Goal: Information Seeking & Learning: Learn about a topic

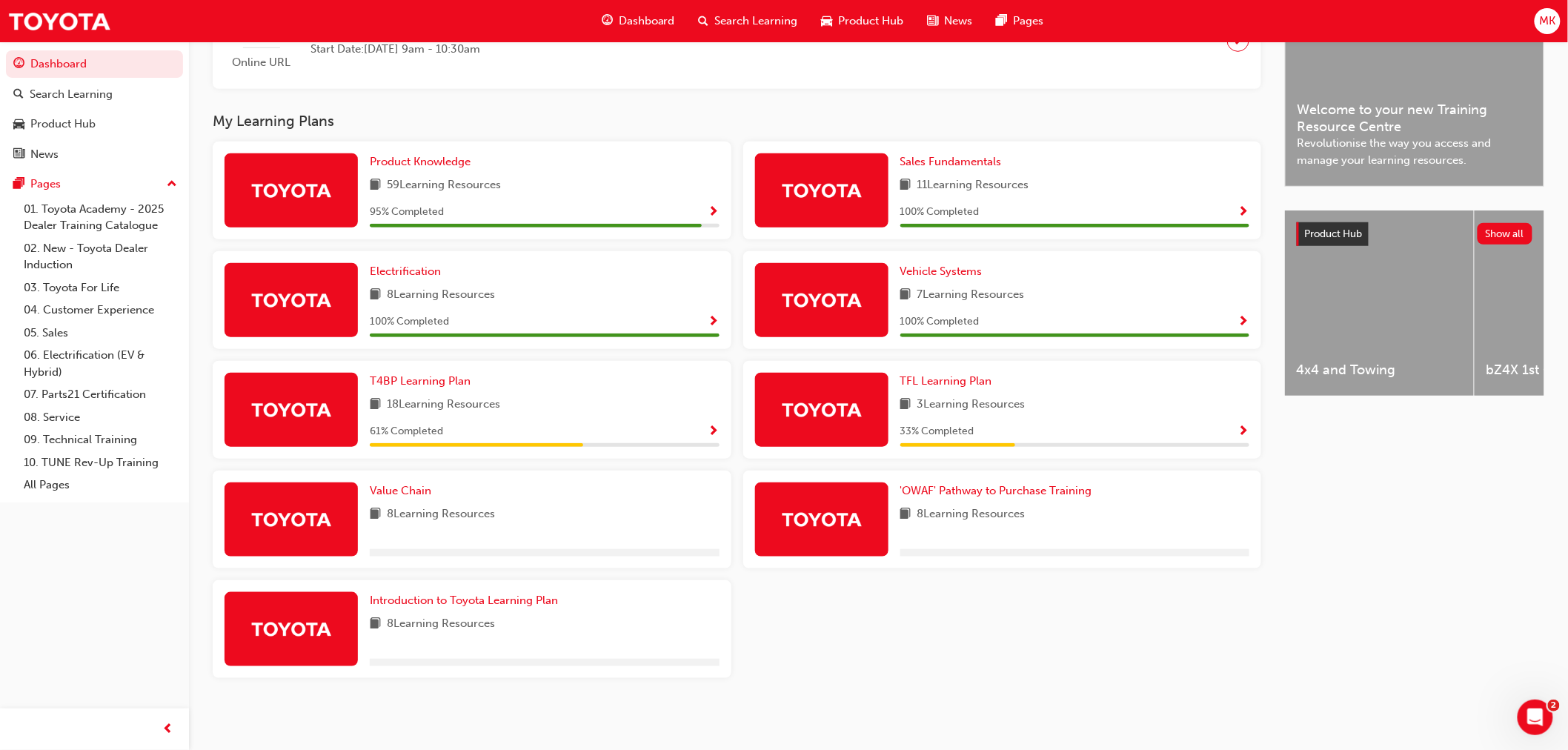
scroll to position [420, 0]
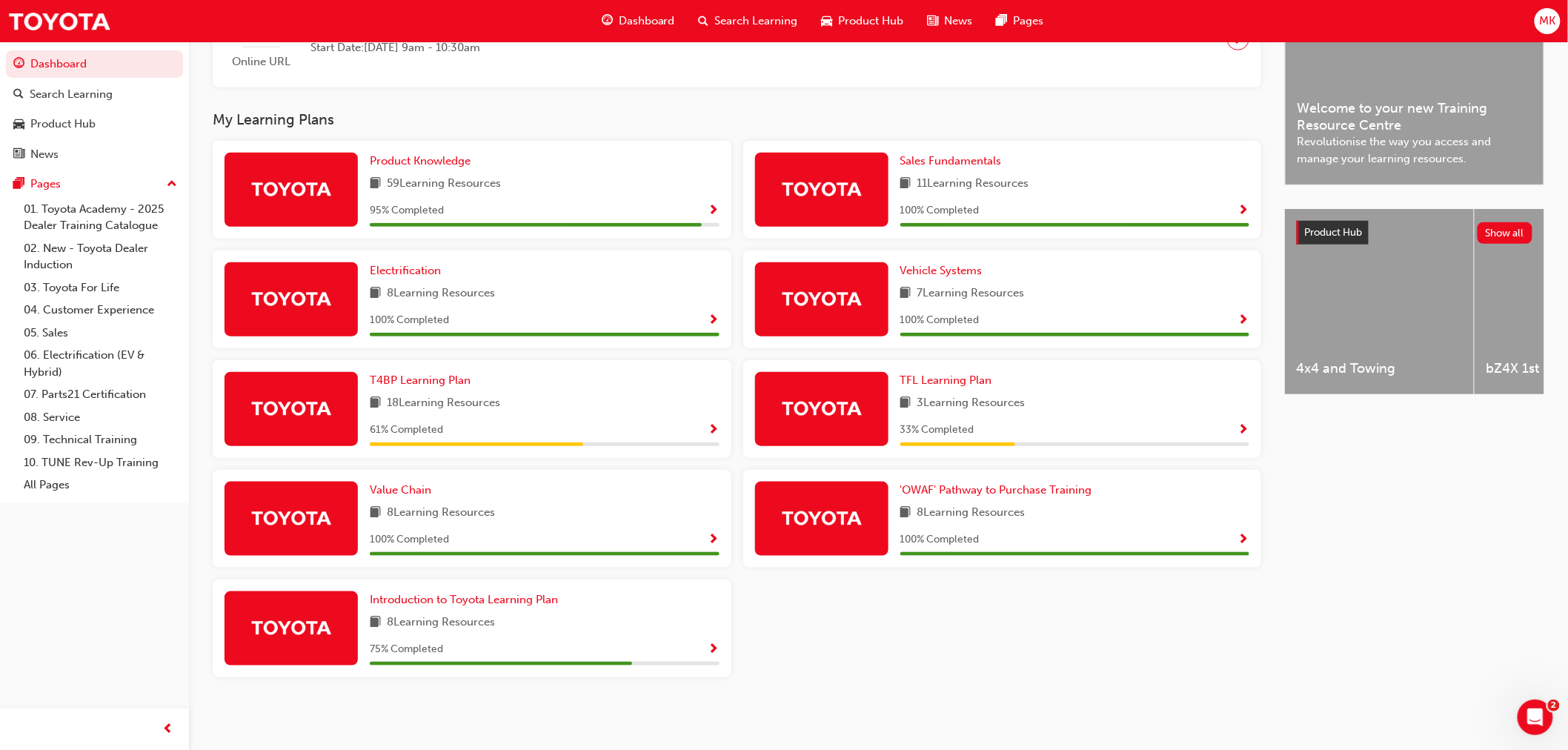
click at [706, 427] on div "61 % Completed" at bounding box center [545, 431] width 350 height 19
click at [709, 427] on span "Show Progress" at bounding box center [714, 431] width 11 height 13
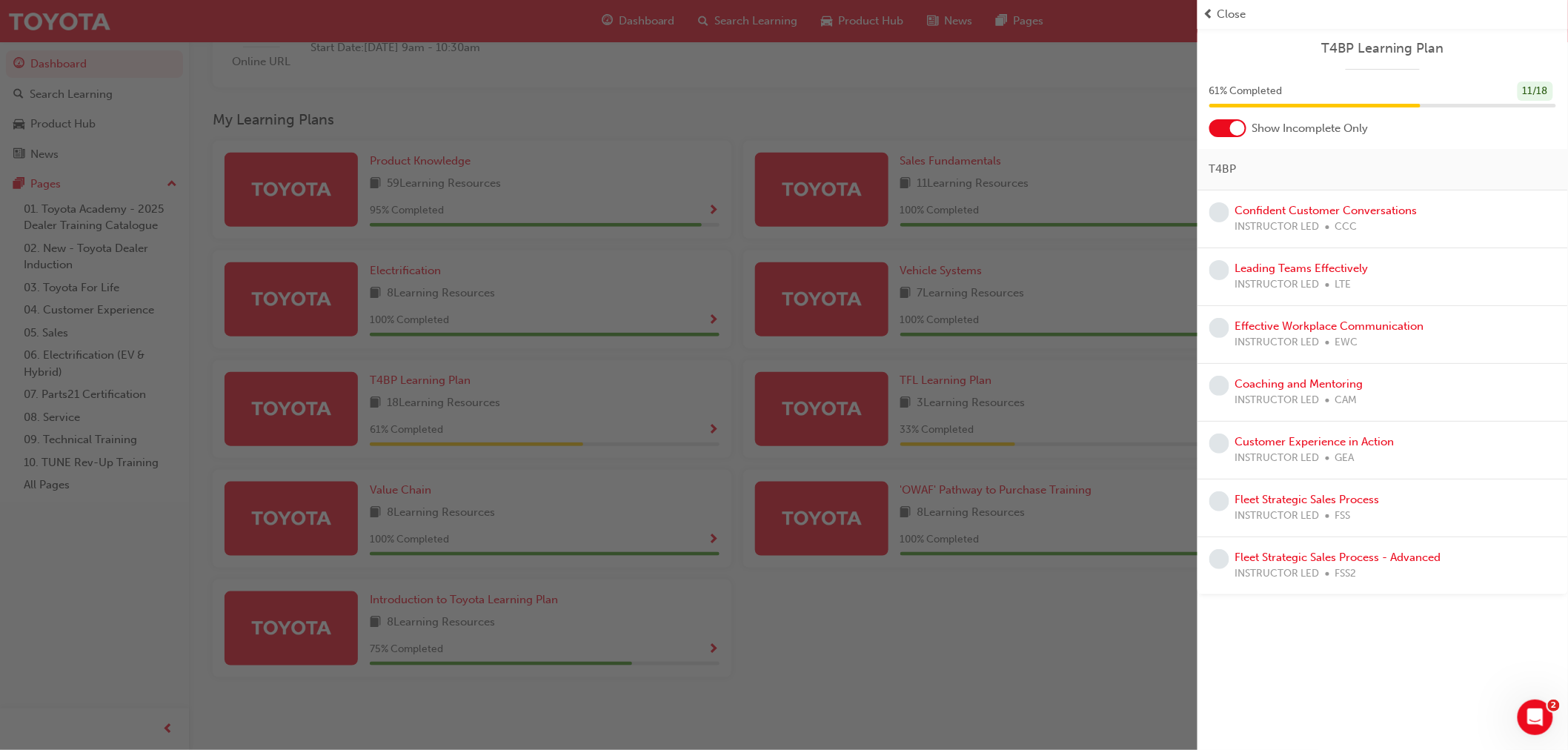
click at [955, 642] on div "button" at bounding box center [598, 375] width 1197 height 750
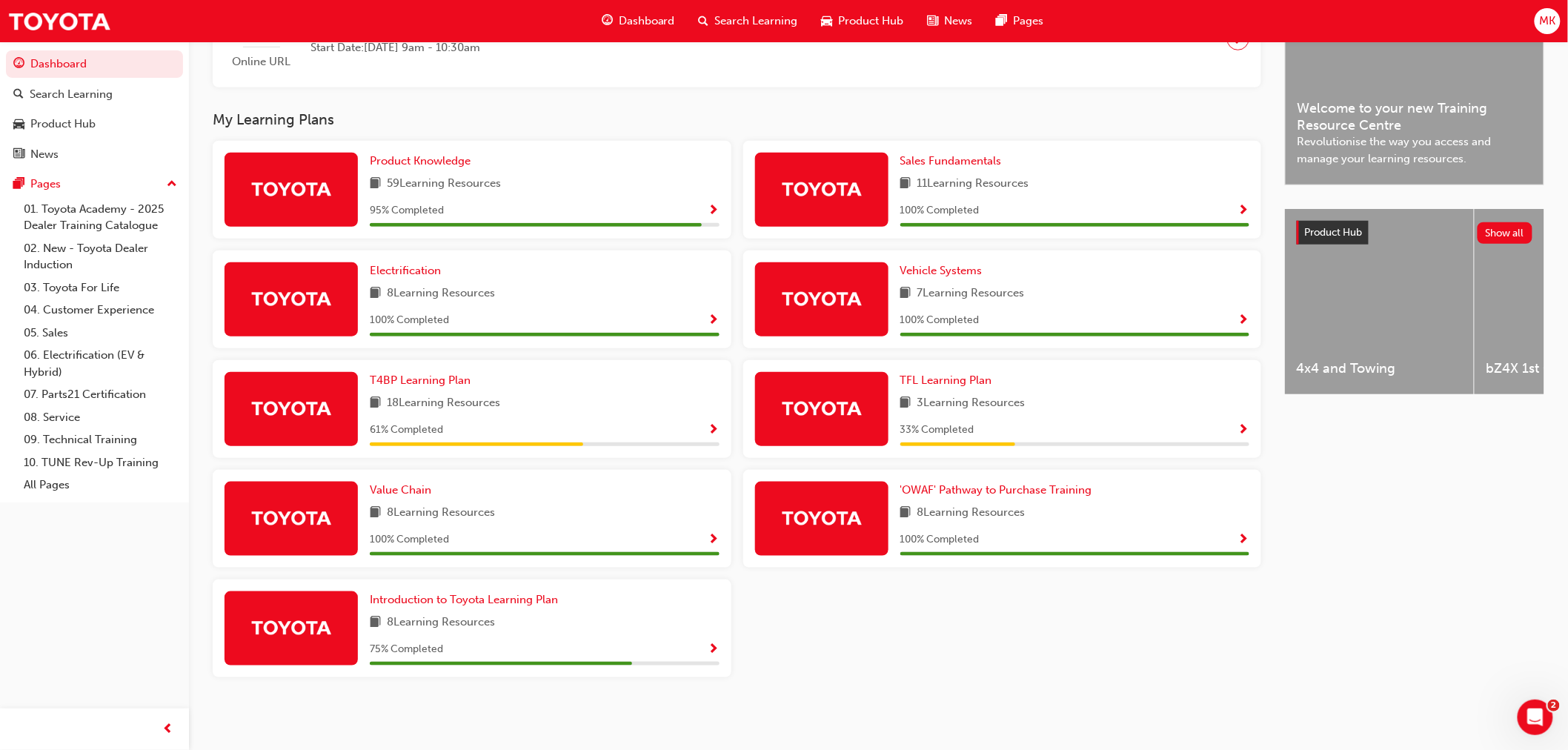
click at [713, 649] on span "Show Progress" at bounding box center [714, 650] width 11 height 13
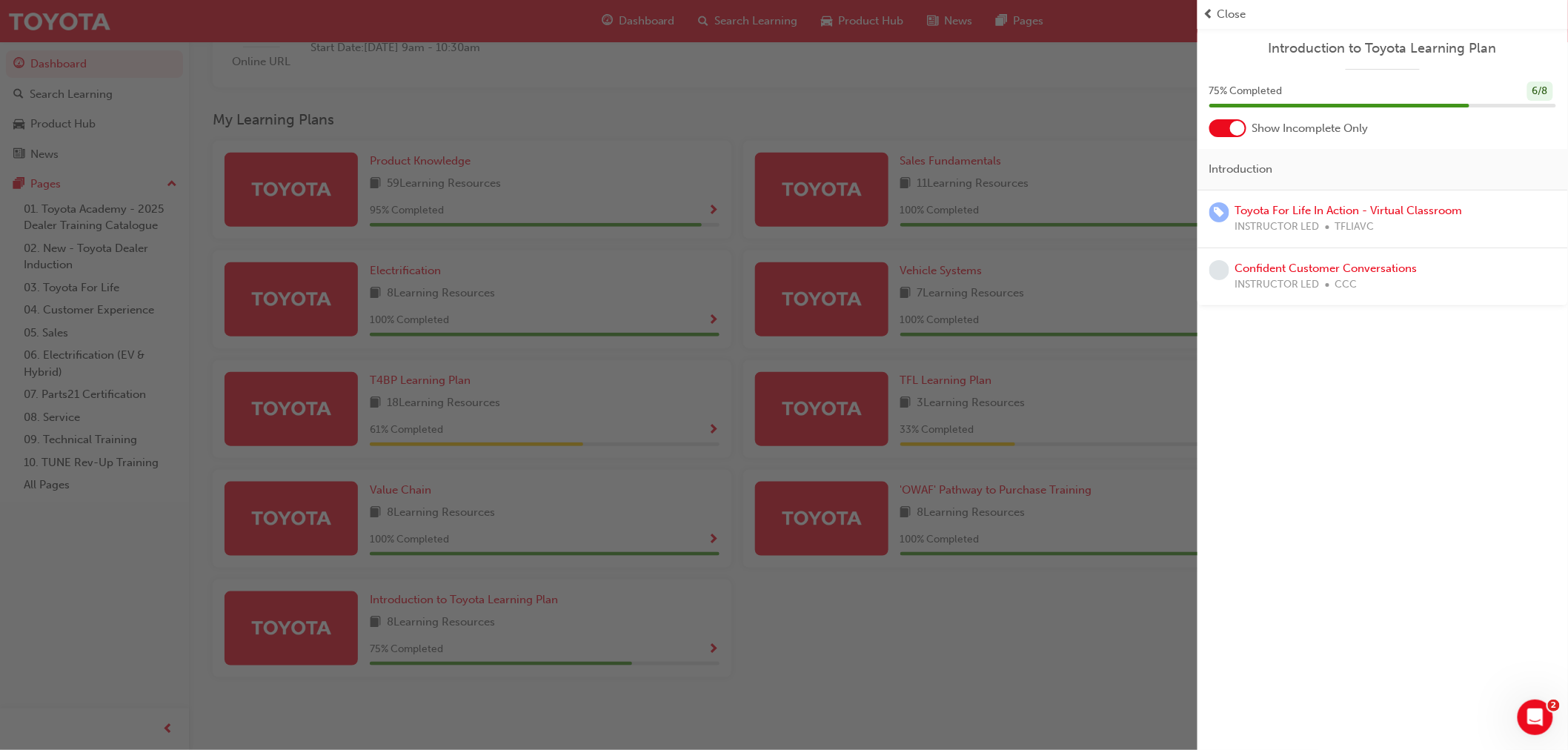
click at [910, 627] on div "button" at bounding box center [598, 375] width 1197 height 750
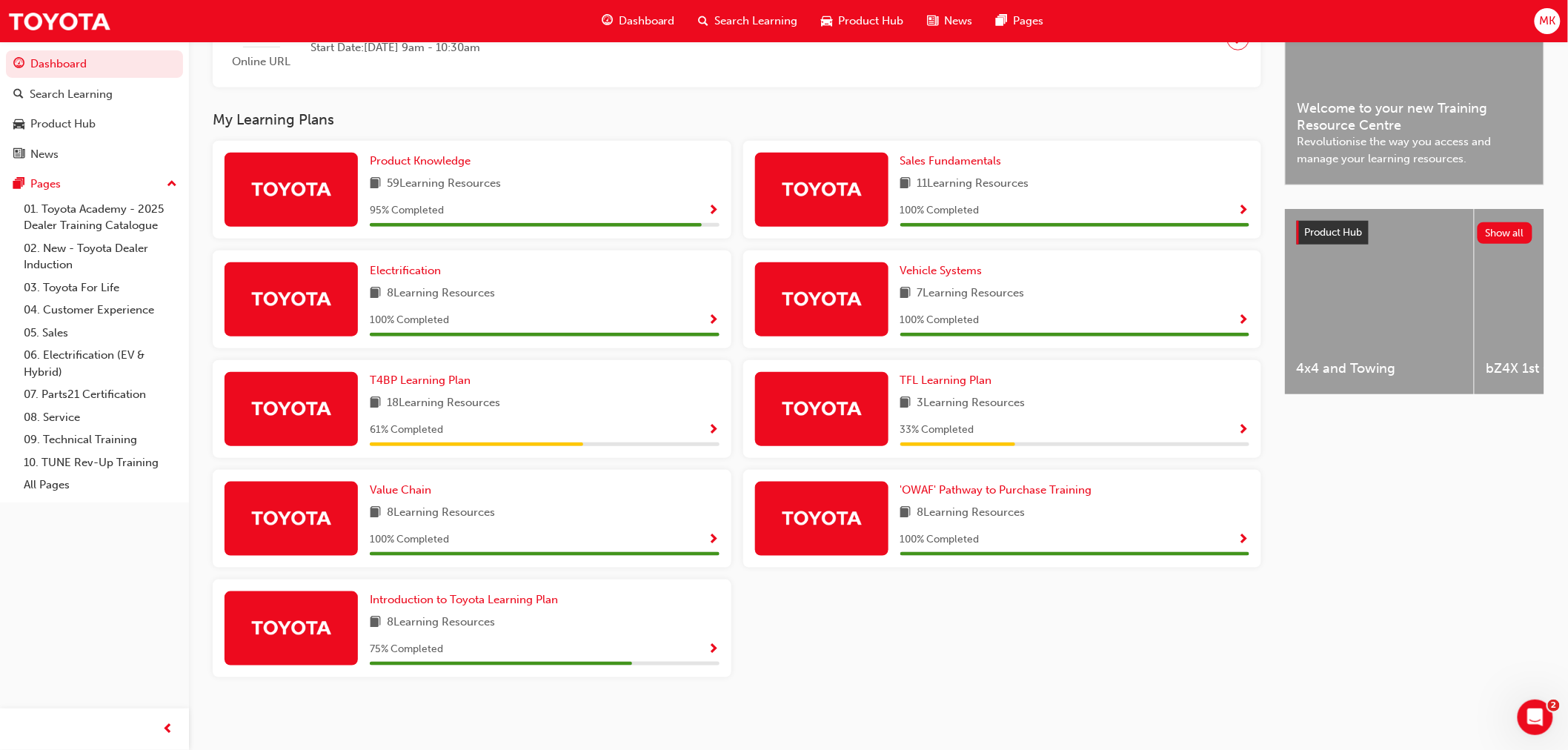
click at [717, 210] on span "Show Progress" at bounding box center [714, 211] width 11 height 13
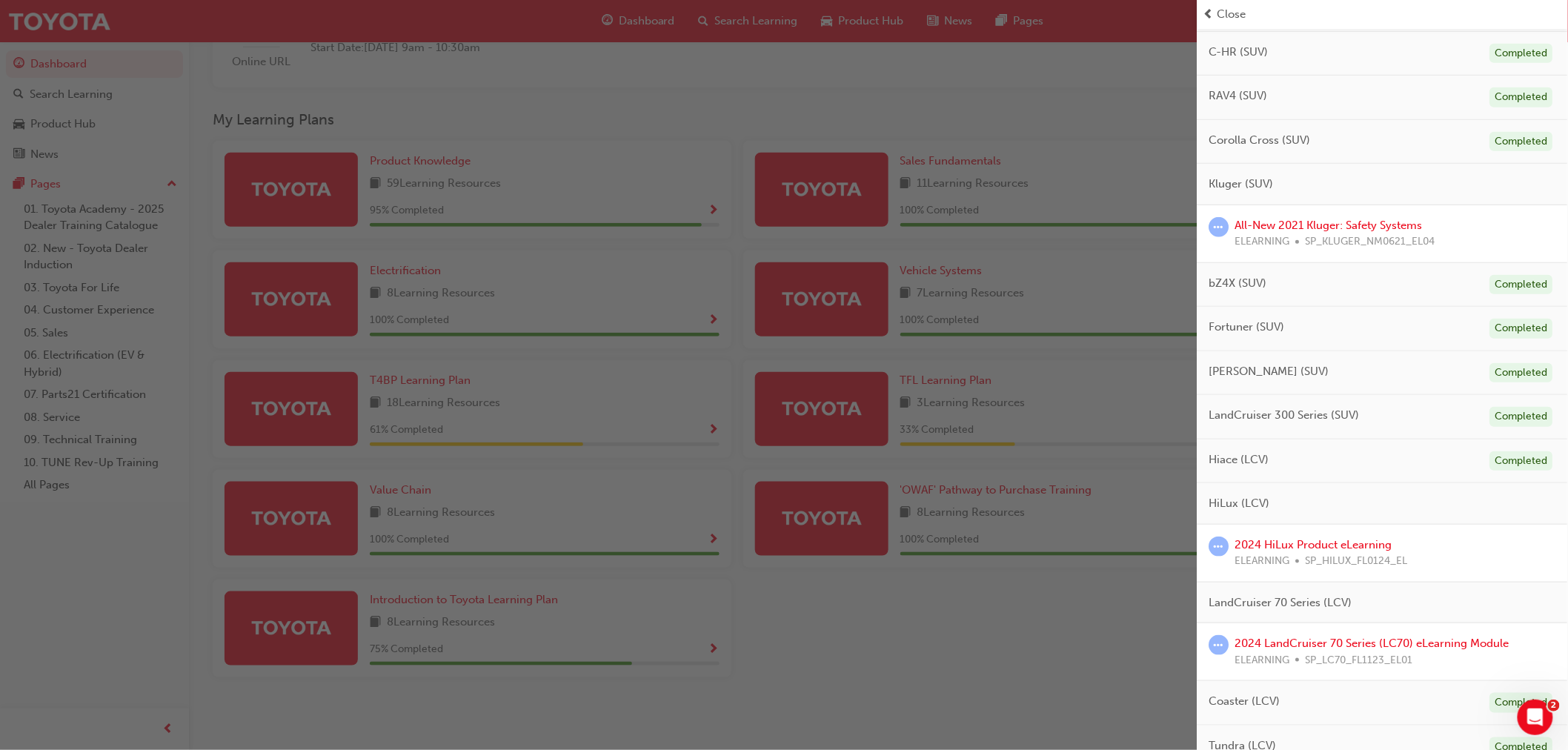
scroll to position [329, 0]
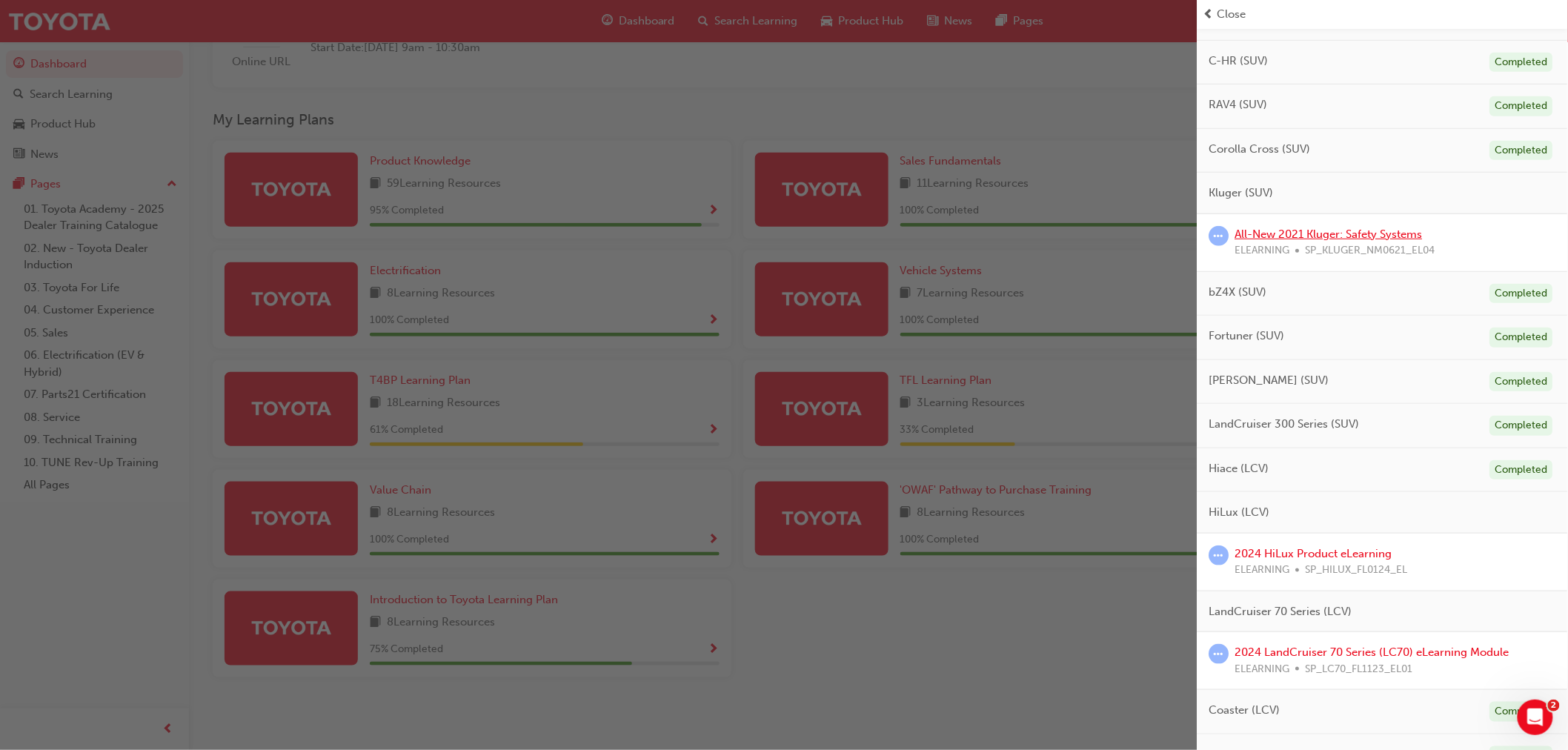
click at [1353, 231] on link "All-New 2021 Kluger: Safety Systems" at bounding box center [1329, 234] width 187 height 13
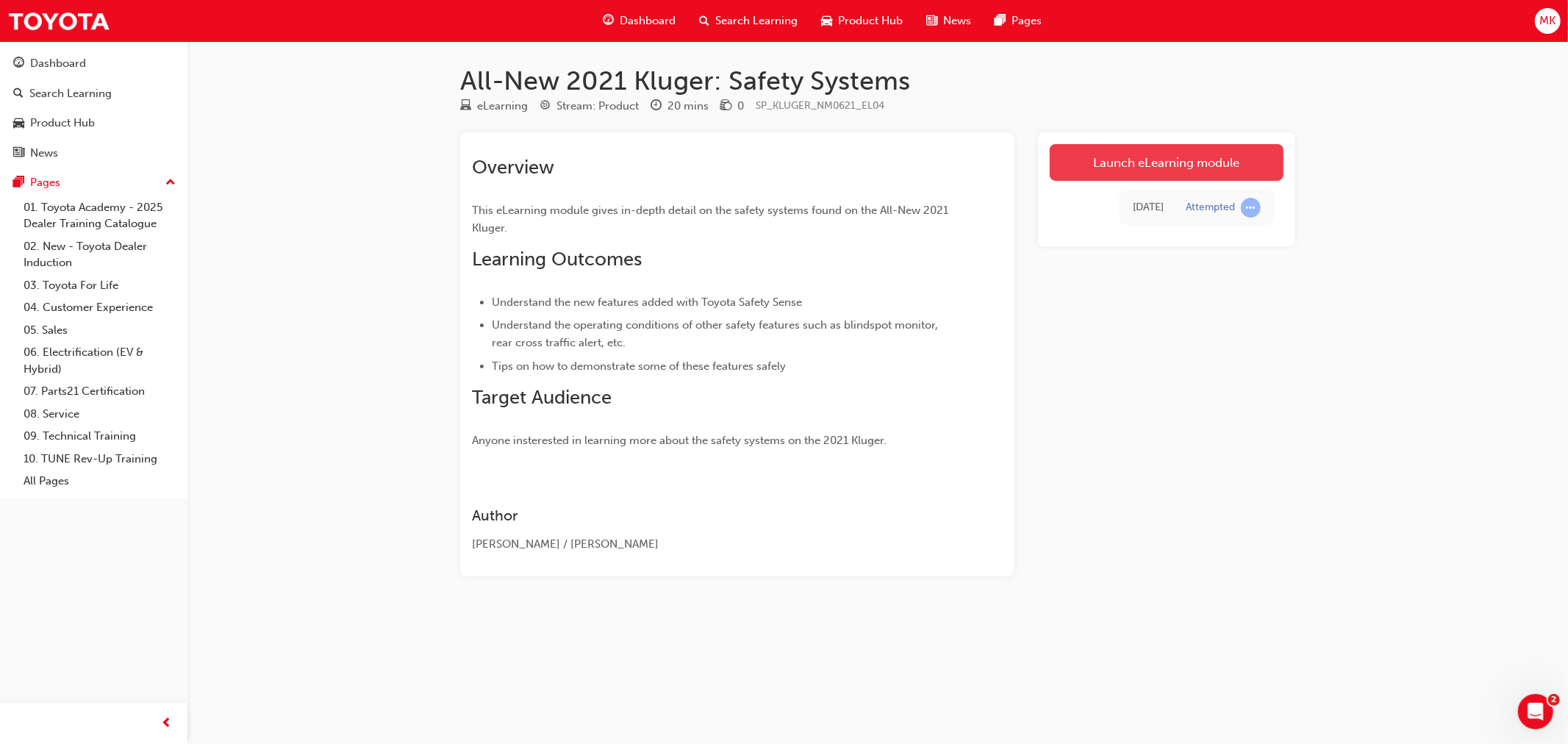
click at [1187, 181] on link "Launch eLearning module" at bounding box center [1166, 163] width 234 height 37
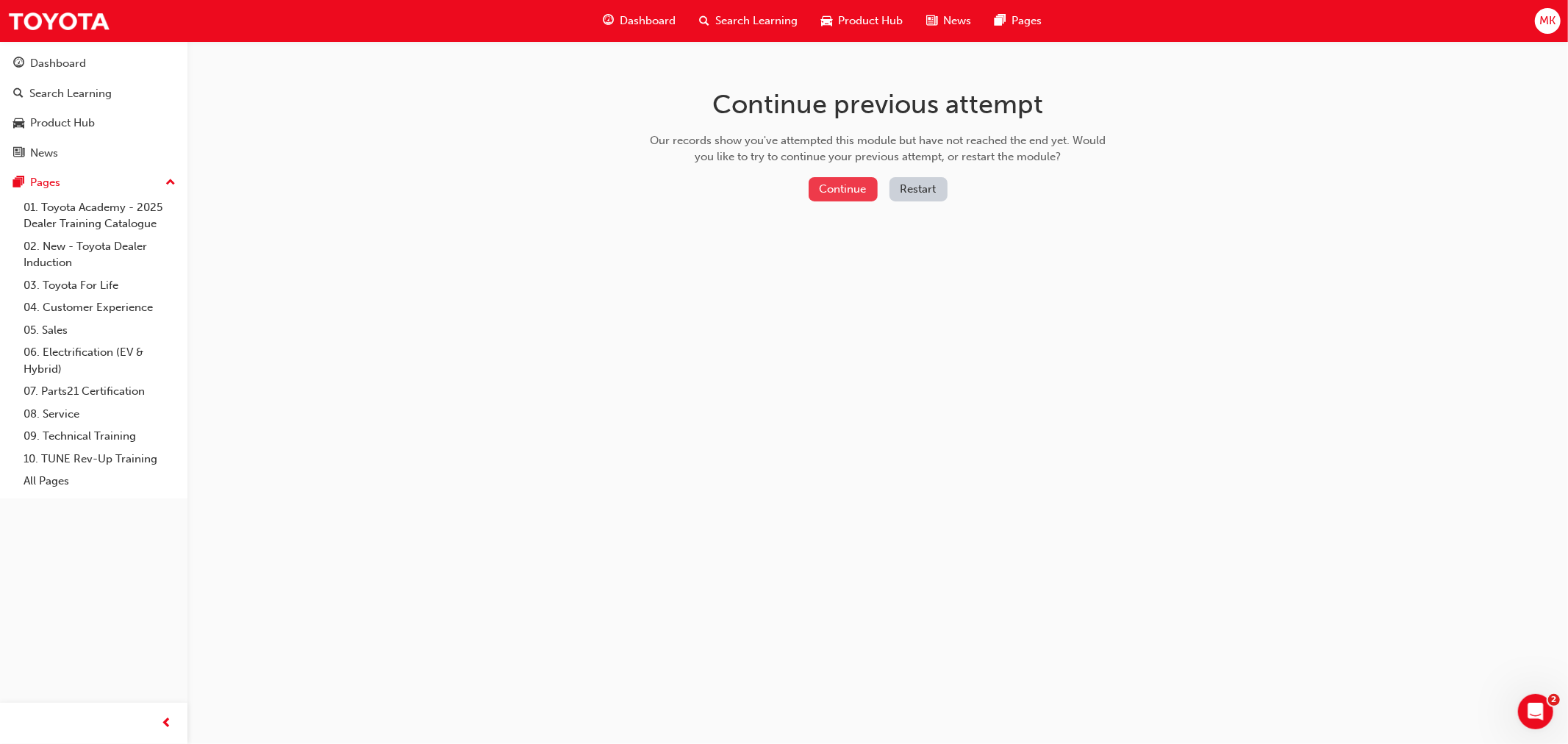
click at [854, 182] on button "Continue" at bounding box center [843, 189] width 69 height 24
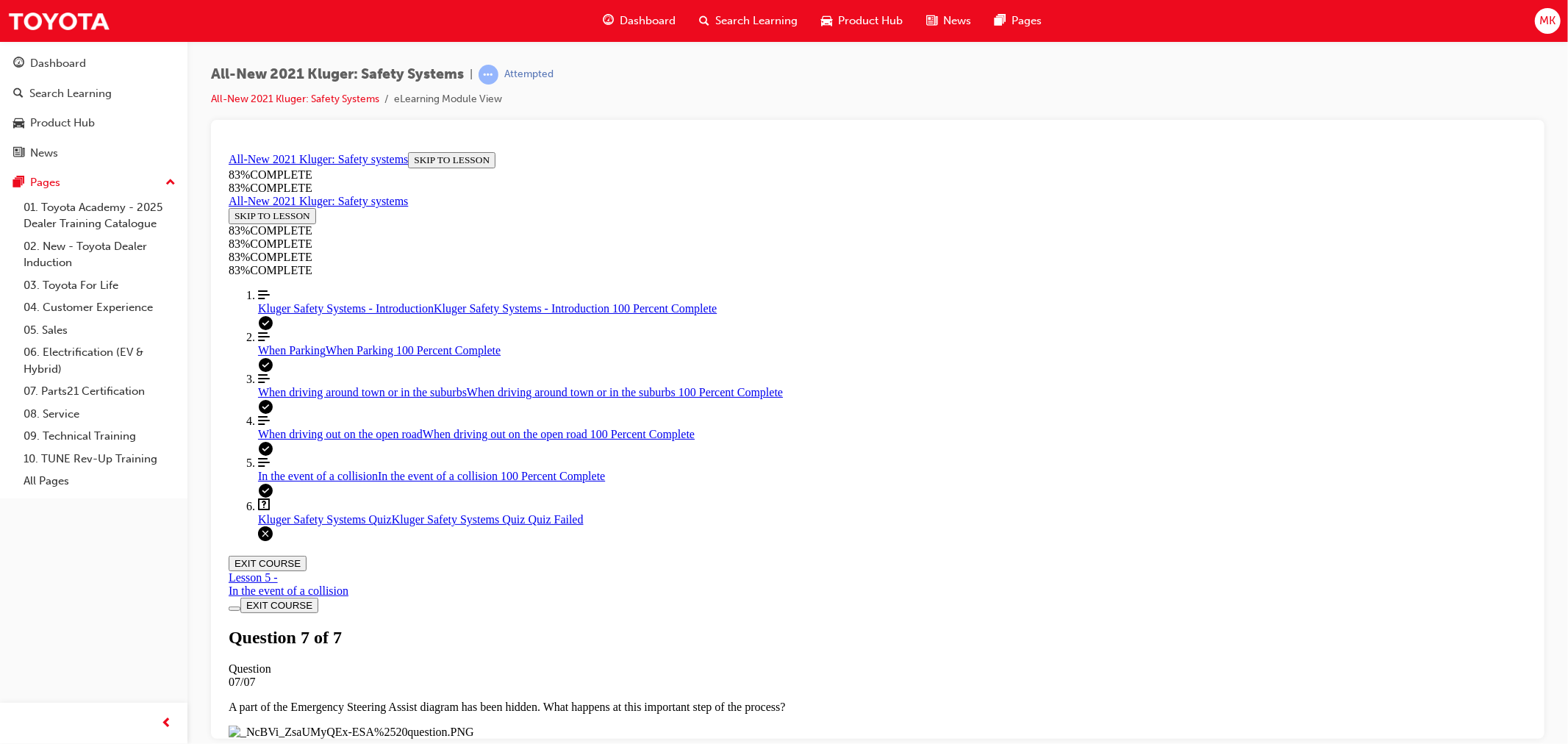
scroll to position [164, 0]
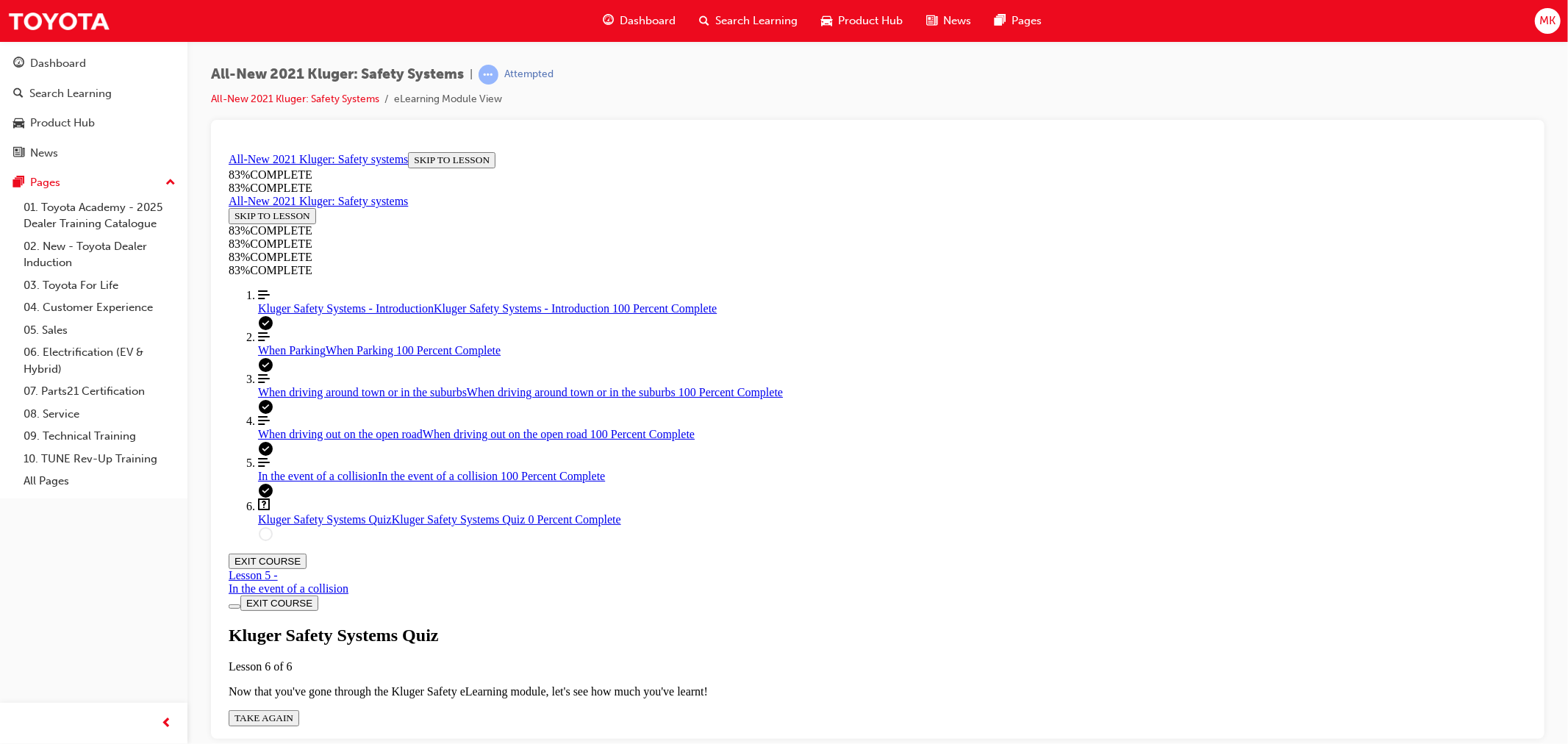
scroll to position [53, 0]
click at [764, 625] on div "Kluger Safety Systems Quiz Lesson 6 of 6 Now that you've gone through the Kluge…" at bounding box center [876, 675] width 1298 height 100
click at [298, 710] on button "TAKE AGAIN" at bounding box center [263, 717] width 71 height 16
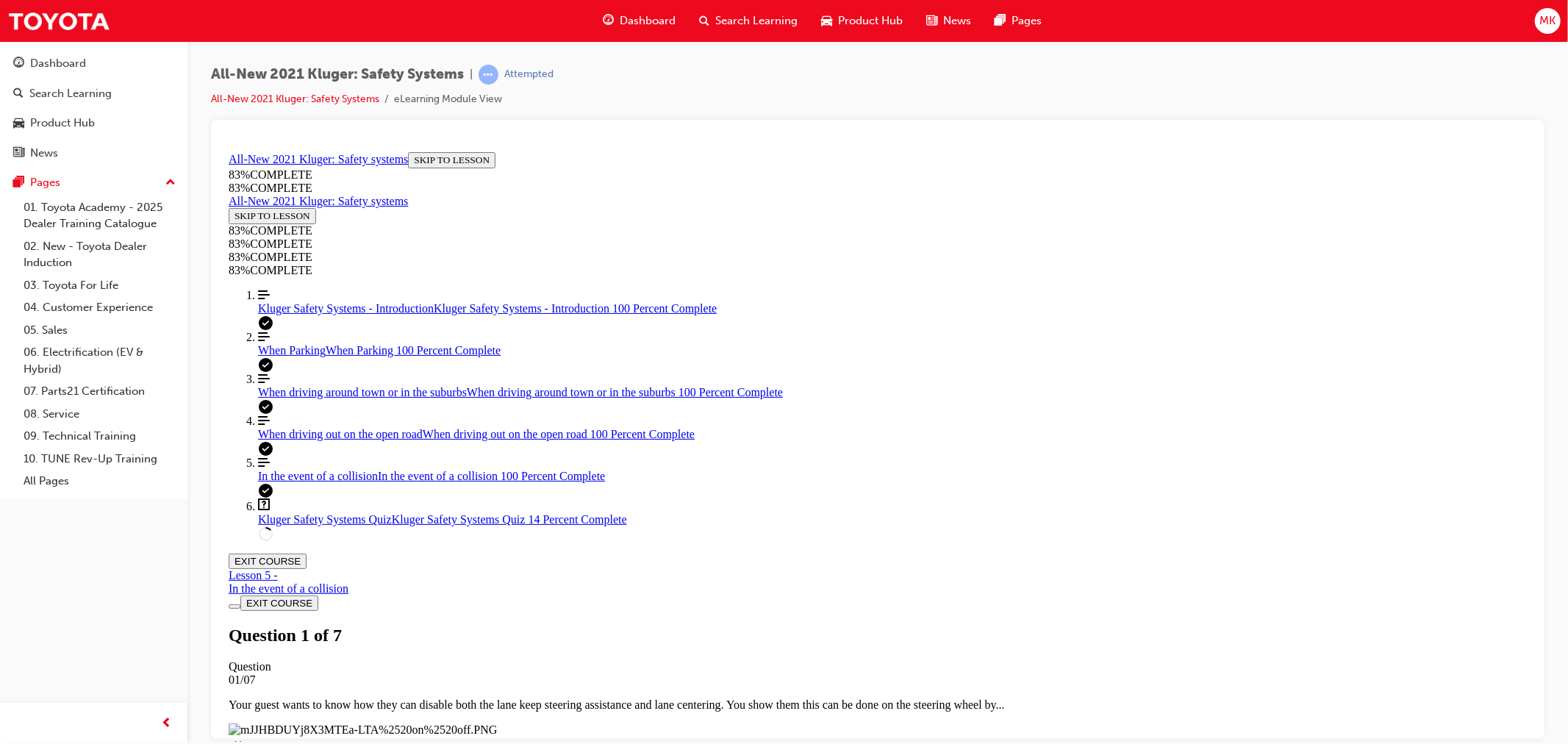
scroll to position [54, 0]
click at [267, 314] on span "Kluger Safety Systems - Introduction" at bounding box center [344, 307] width 175 height 12
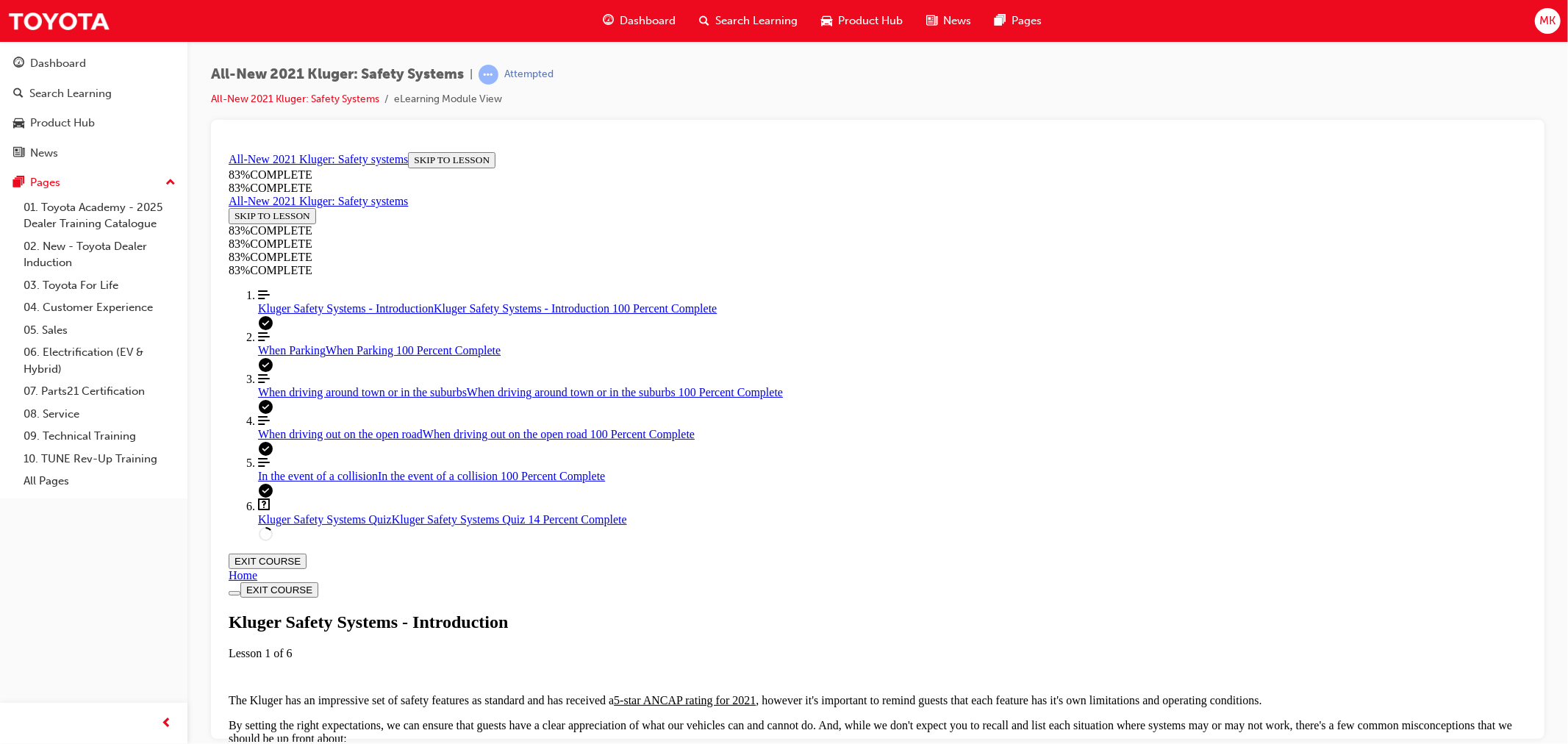
scroll to position [214, 0]
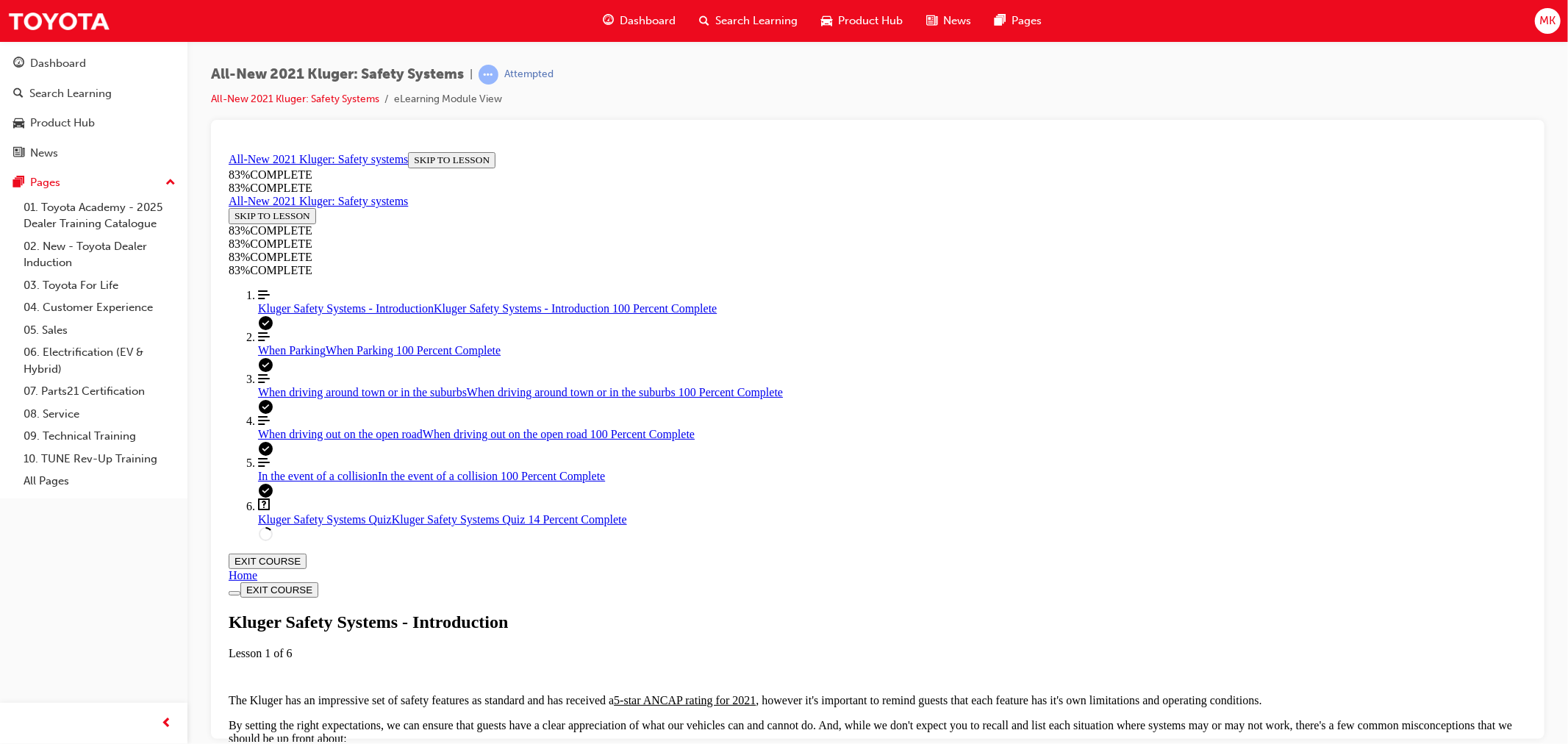
click at [379, 526] on div "Kluger Safety Systems Quiz Kluger Safety Systems Quiz 14 Percent Complete" at bounding box center [891, 519] width 1268 height 13
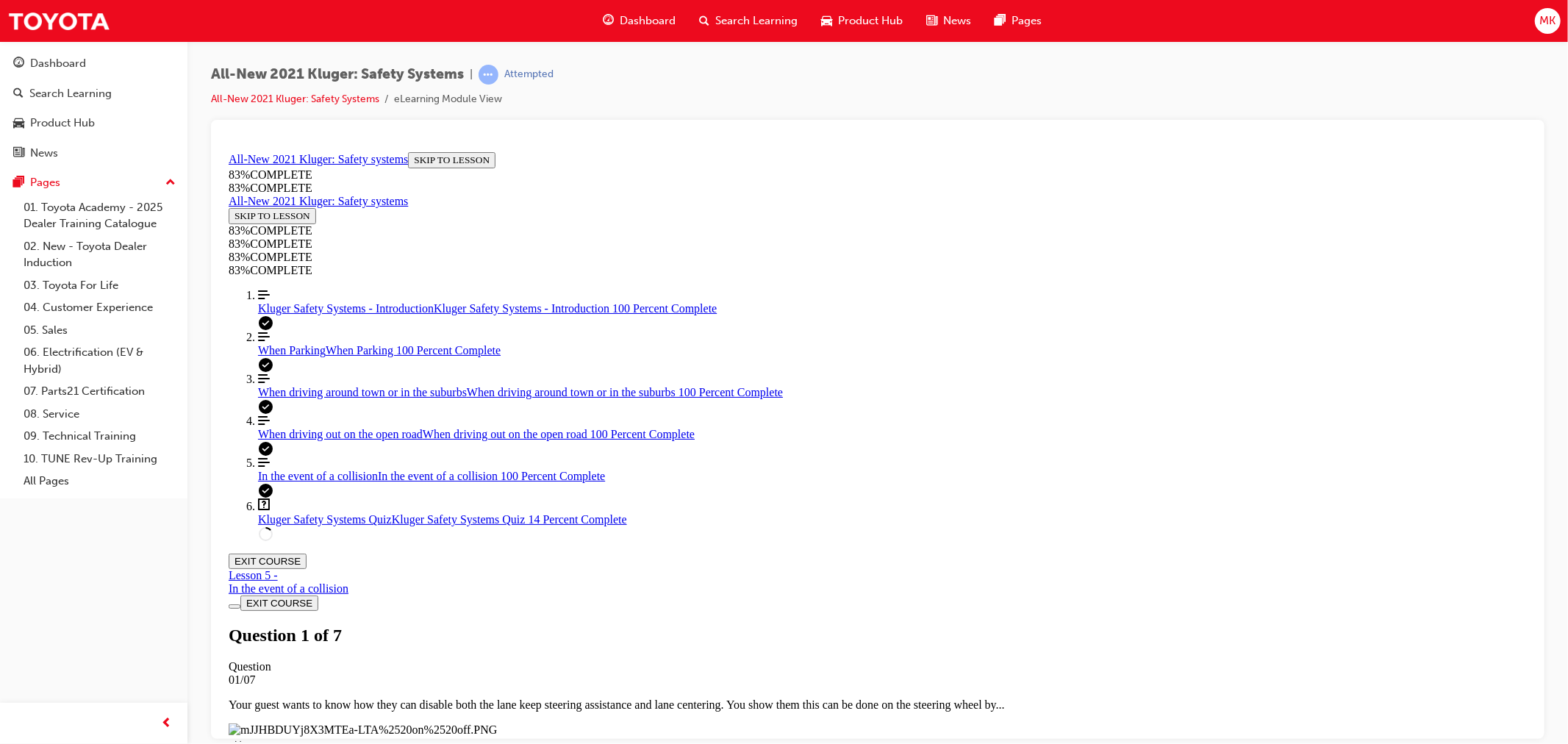
scroll to position [50, 0]
click at [326, 314] on span "Kluger Safety Systems - Introduction" at bounding box center [344, 307] width 175 height 12
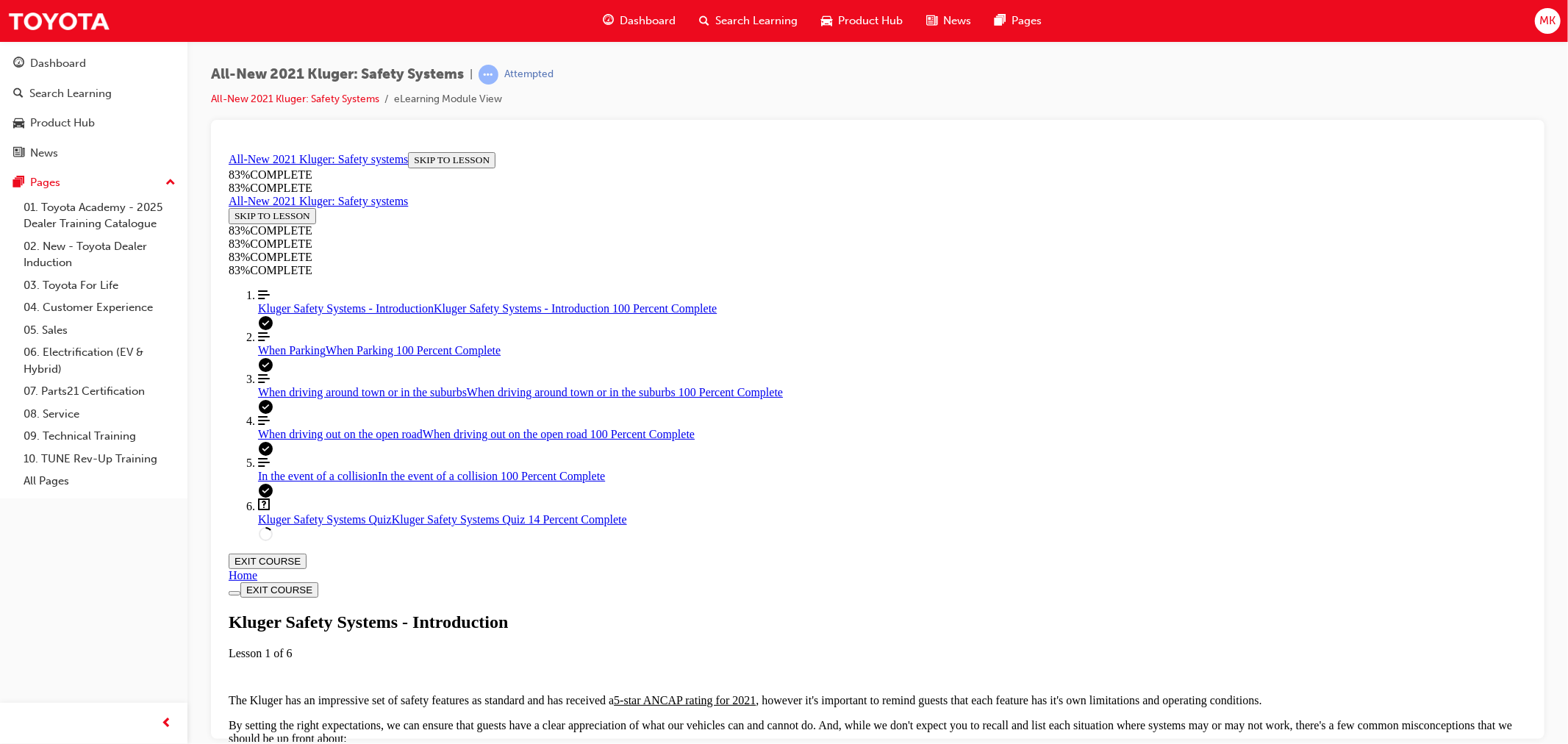
scroll to position [1685, 0]
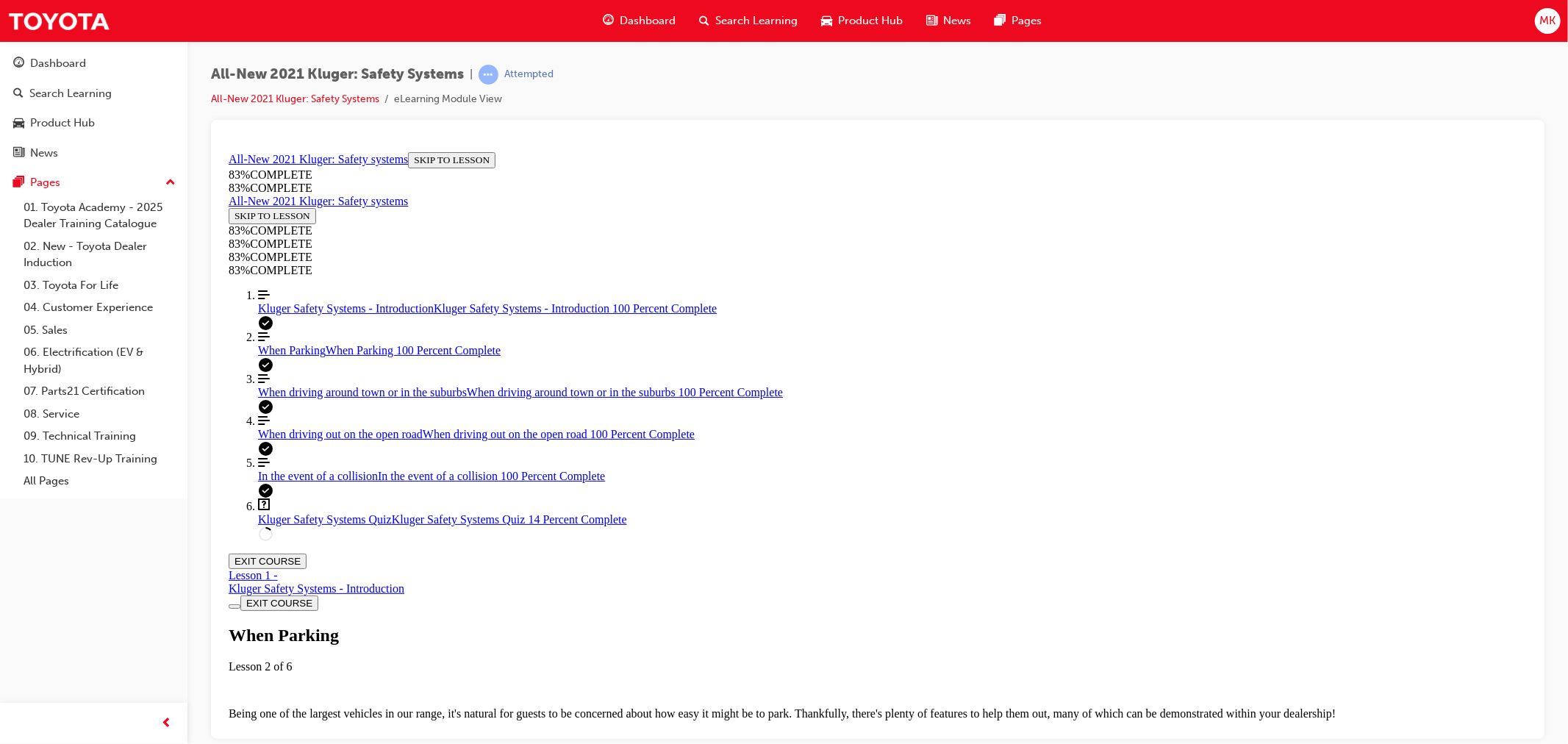
scroll to position [5115, 0]
click at [284, 525] on span "Kluger Safety Systems Quiz" at bounding box center [324, 518] width 134 height 12
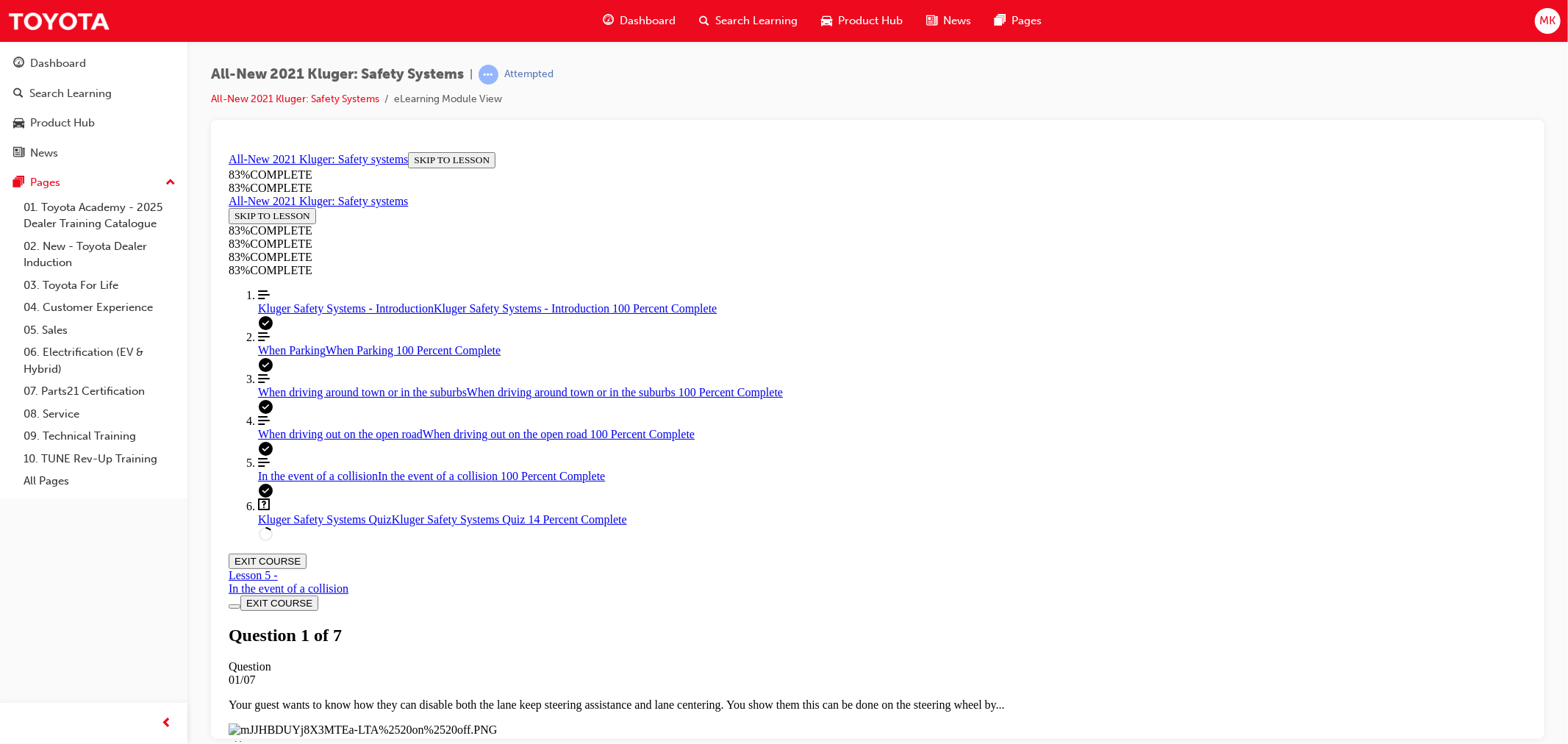
scroll to position [50, 0]
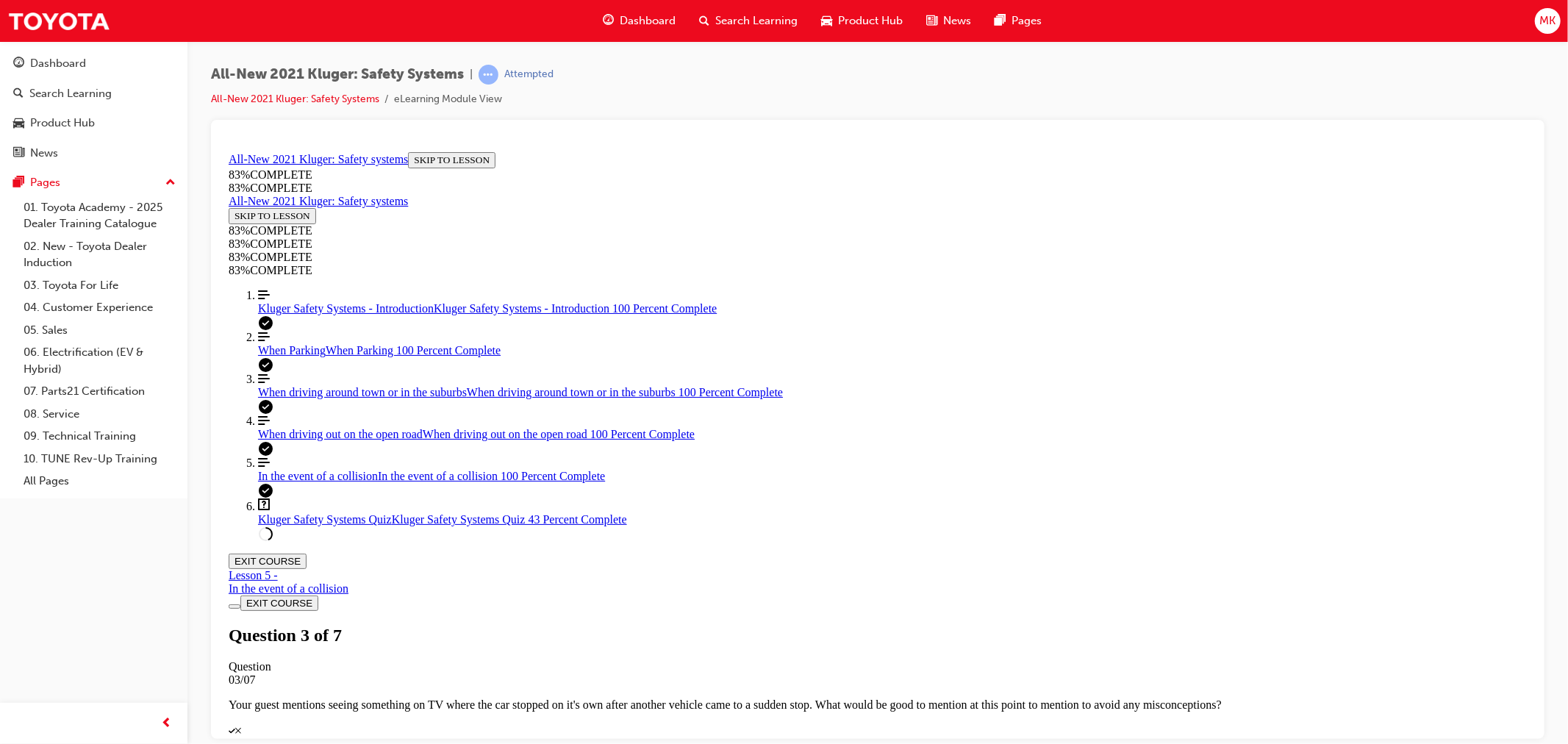
drag, startPoint x: 780, startPoint y: 633, endPoint x: 782, endPoint y: 624, distance: 9.2
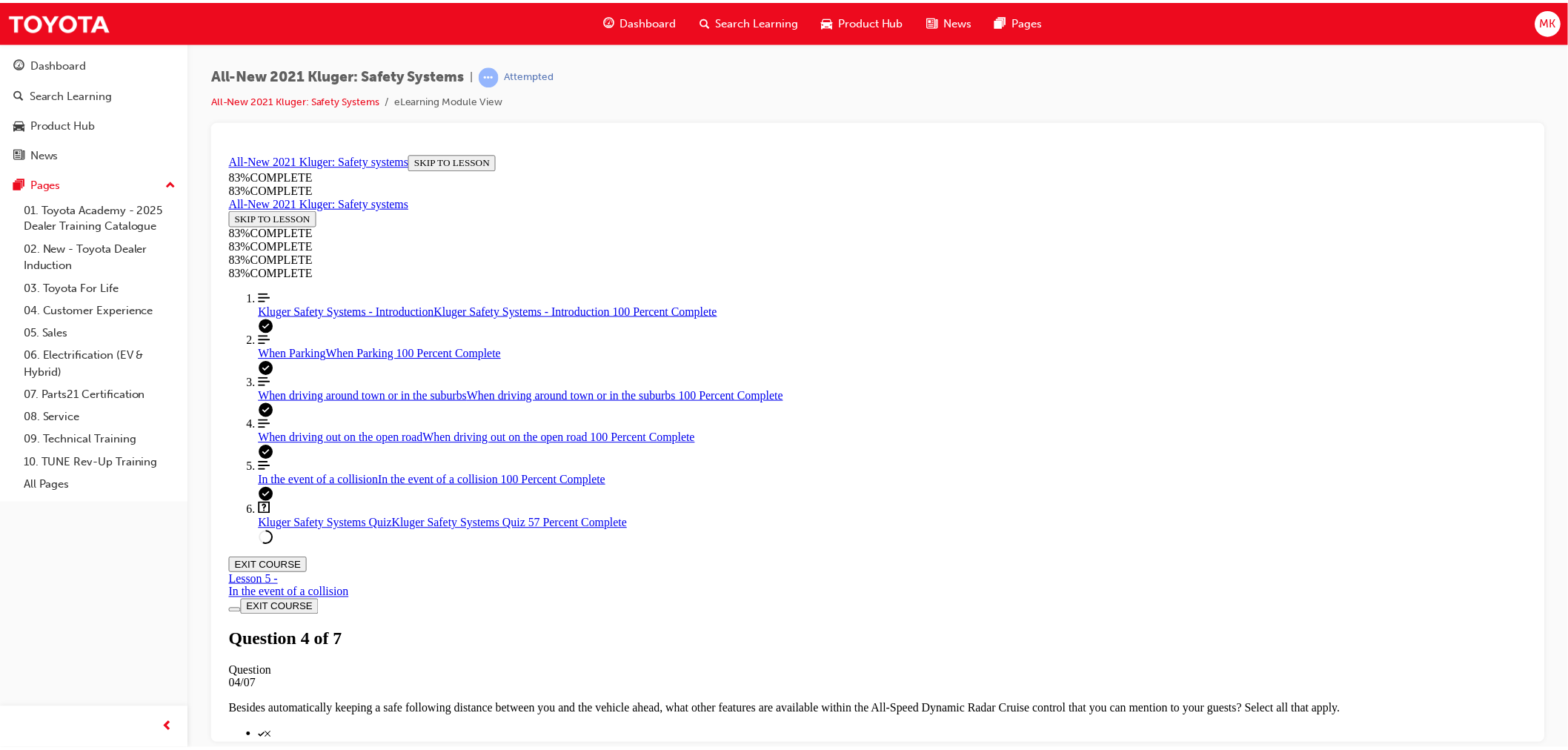
scroll to position [51, 0]
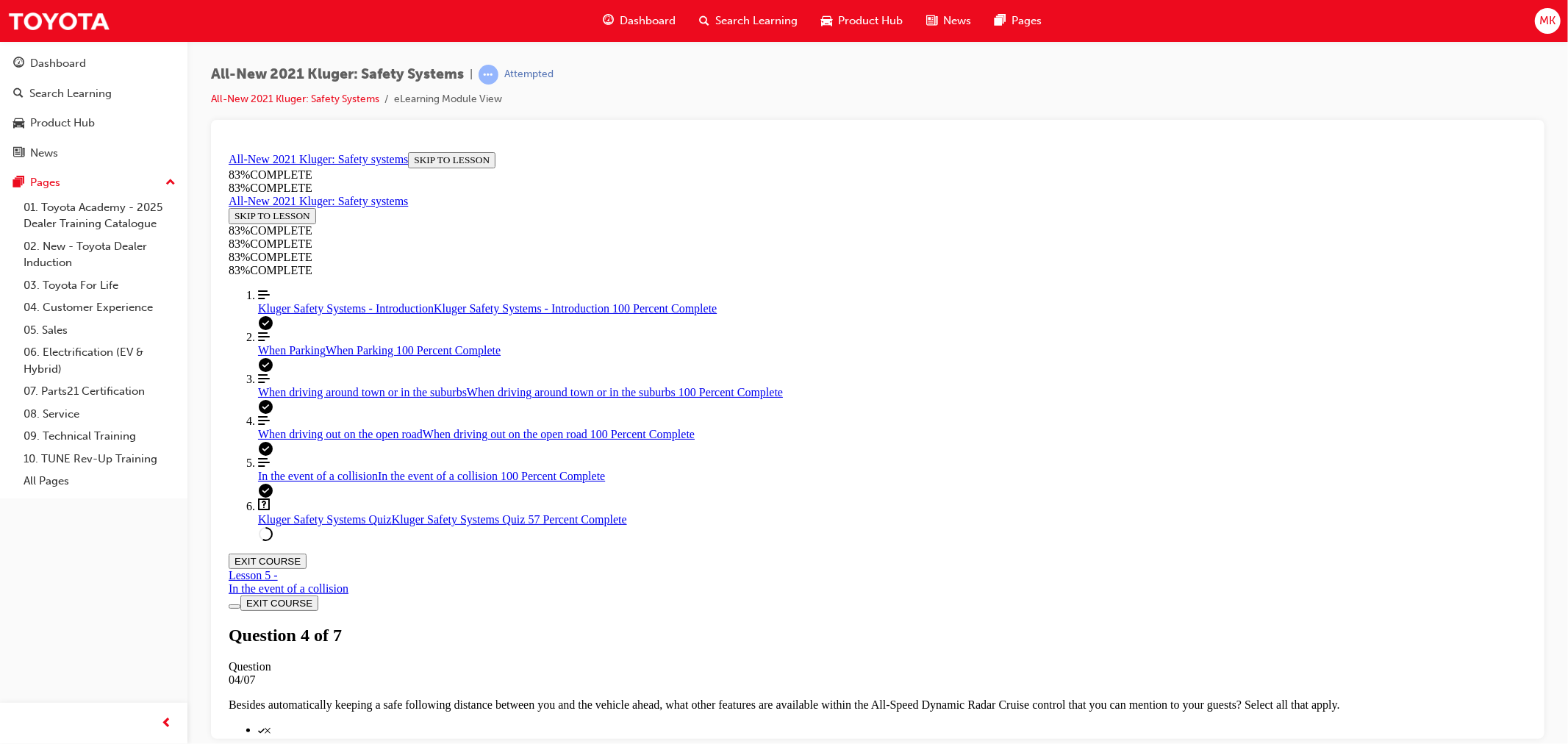
click at [665, 15] on span "Dashboard" at bounding box center [647, 20] width 56 height 17
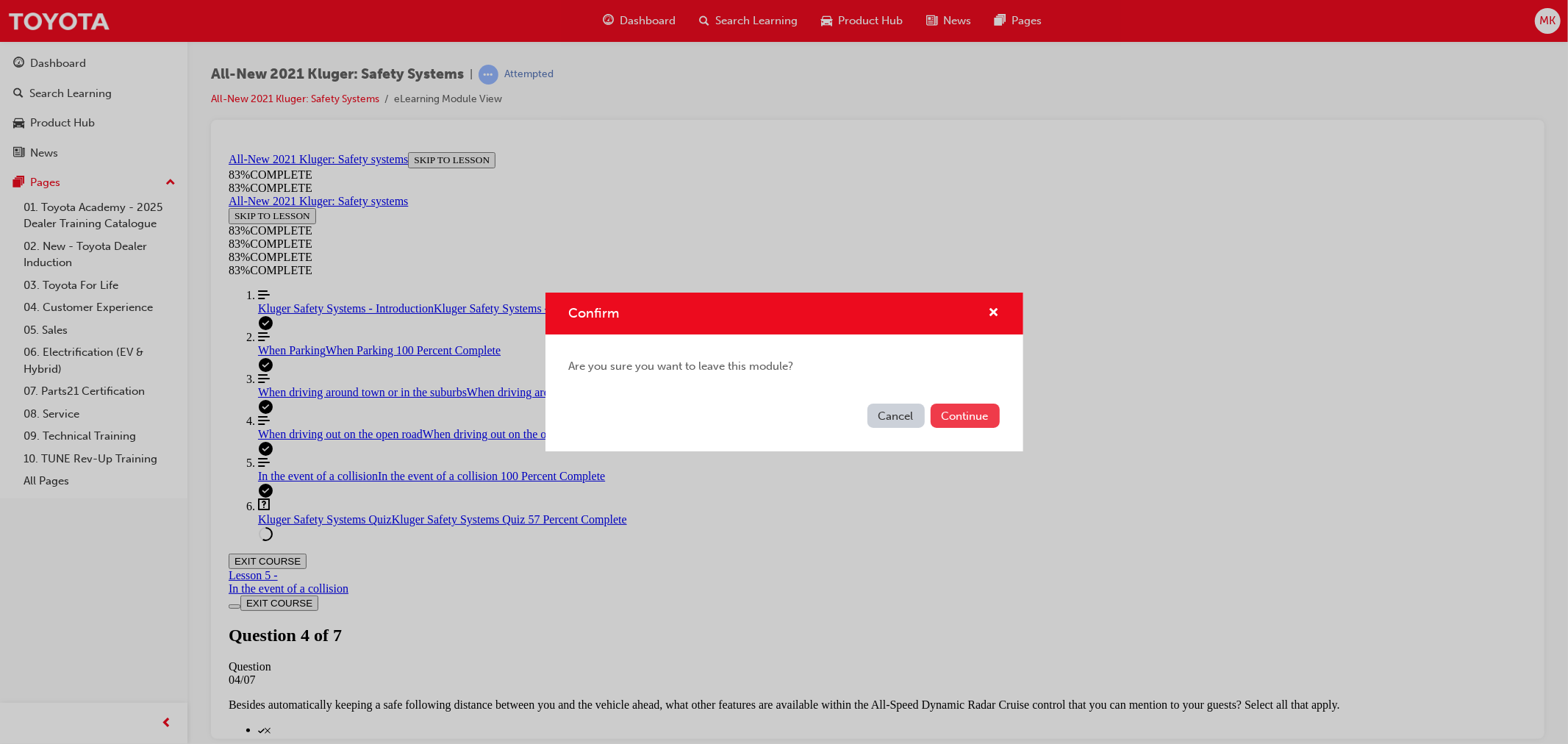
click at [957, 408] on button "Continue" at bounding box center [965, 416] width 69 height 24
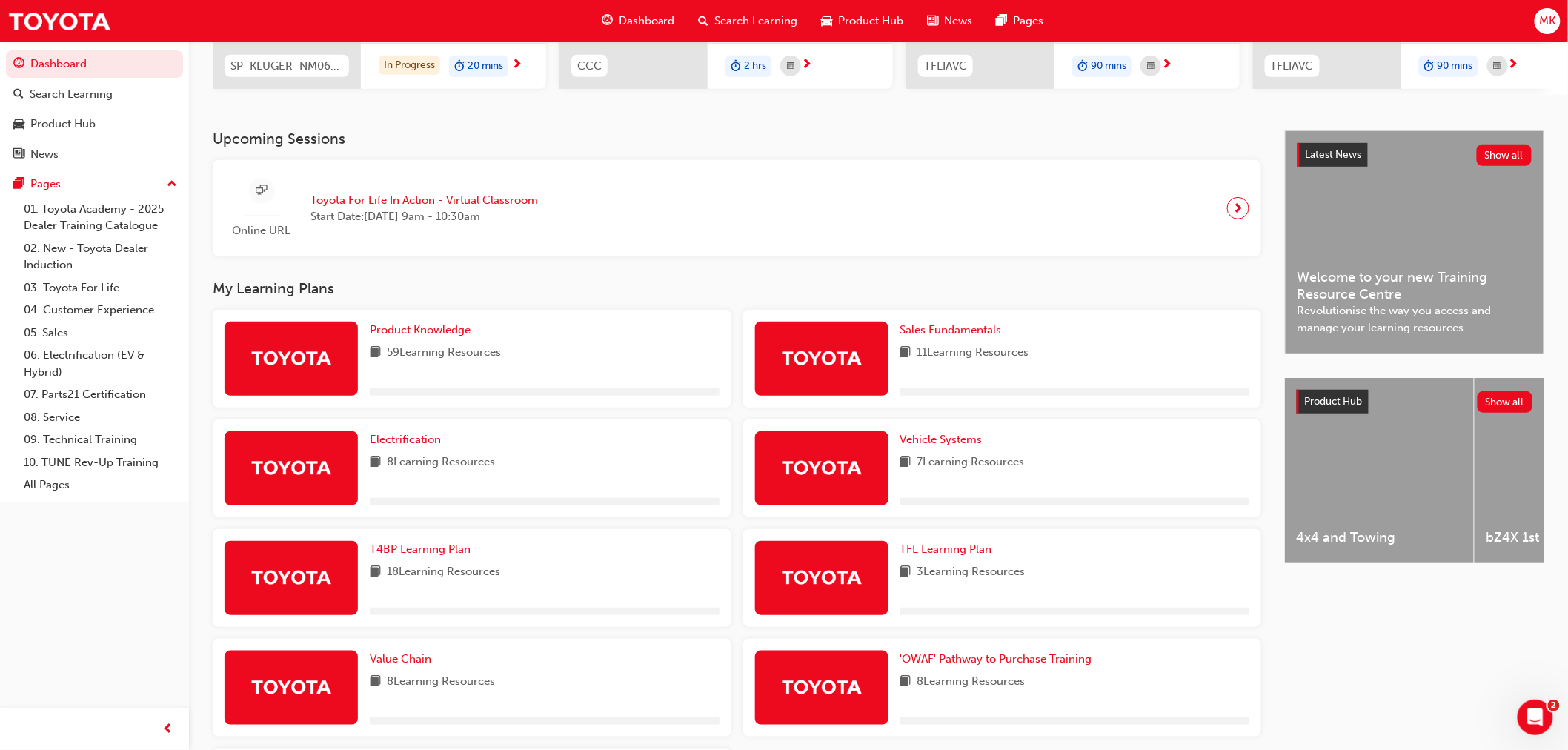
scroll to position [411, 0]
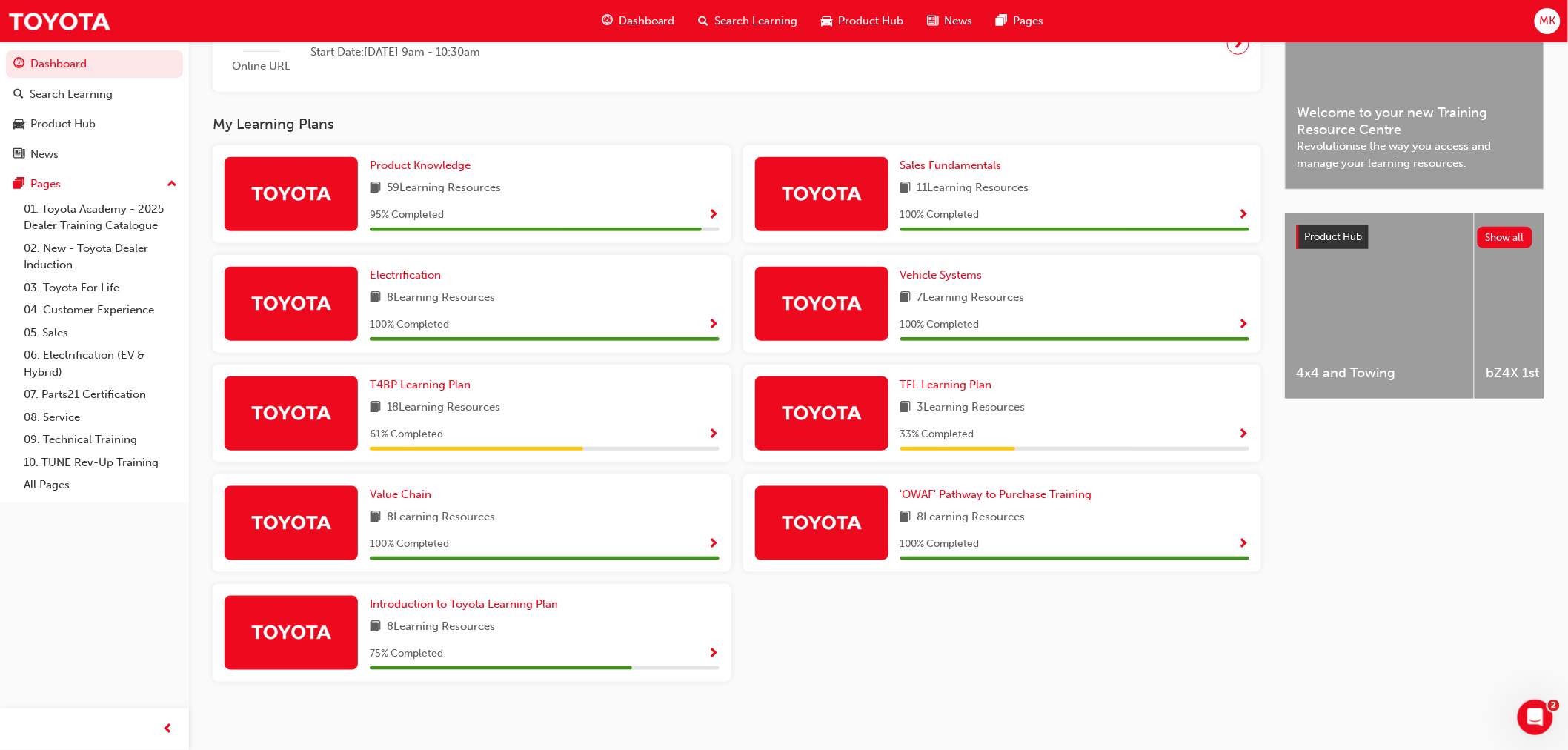
click at [714, 215] on span "Show Progress" at bounding box center [714, 215] width 11 height 13
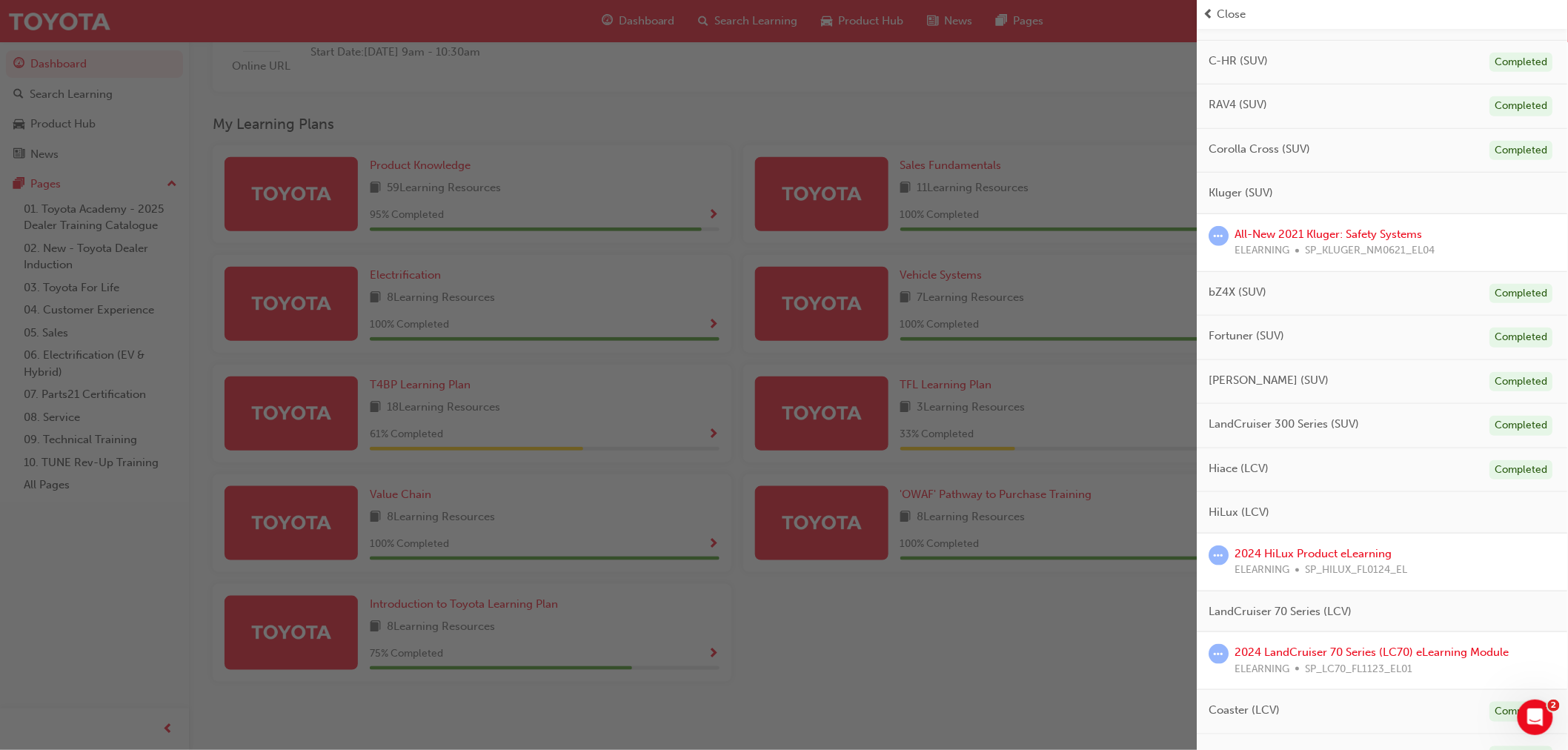
scroll to position [576, 0]
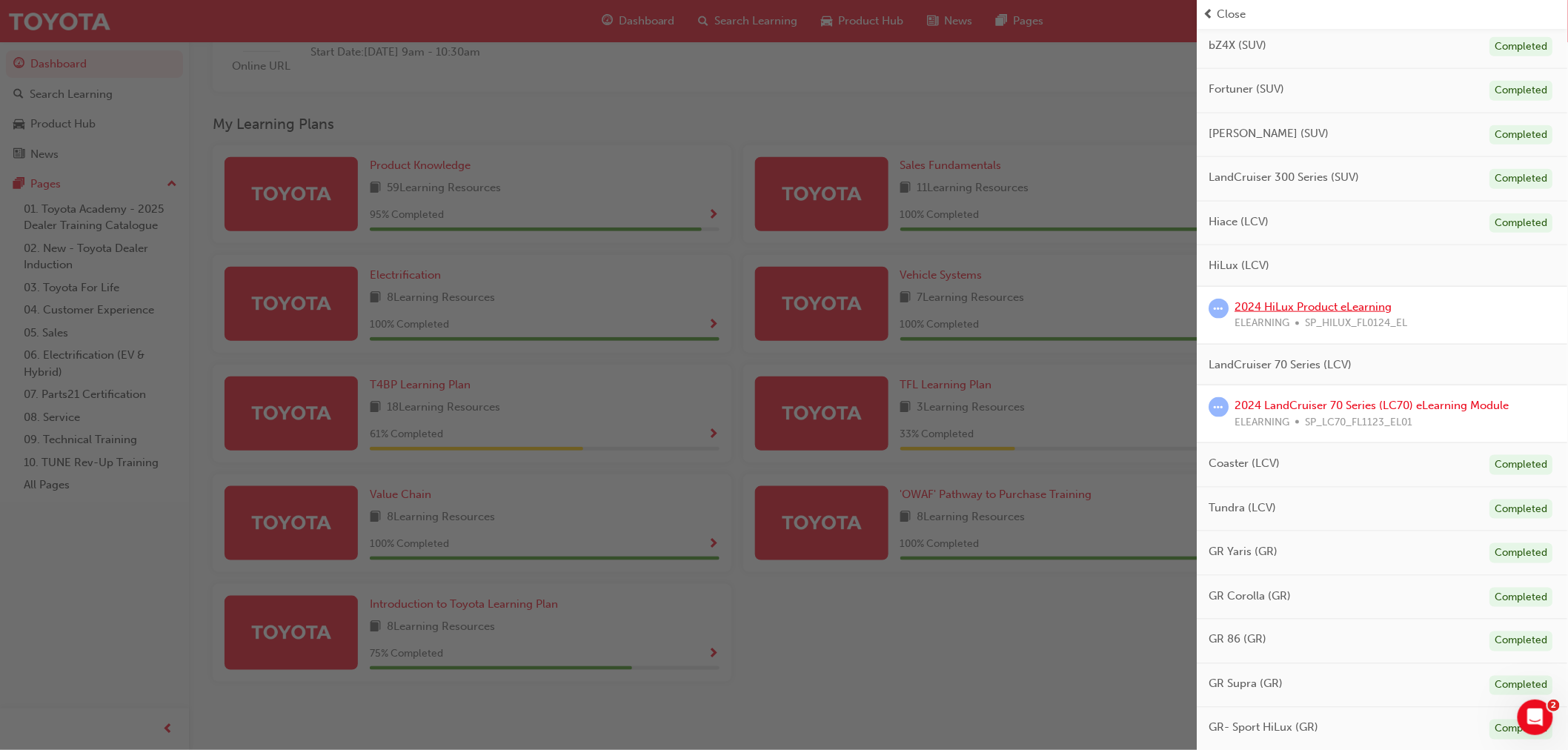
click at [1343, 307] on link "2024 HiLux Product eLearning" at bounding box center [1314, 307] width 157 height 13
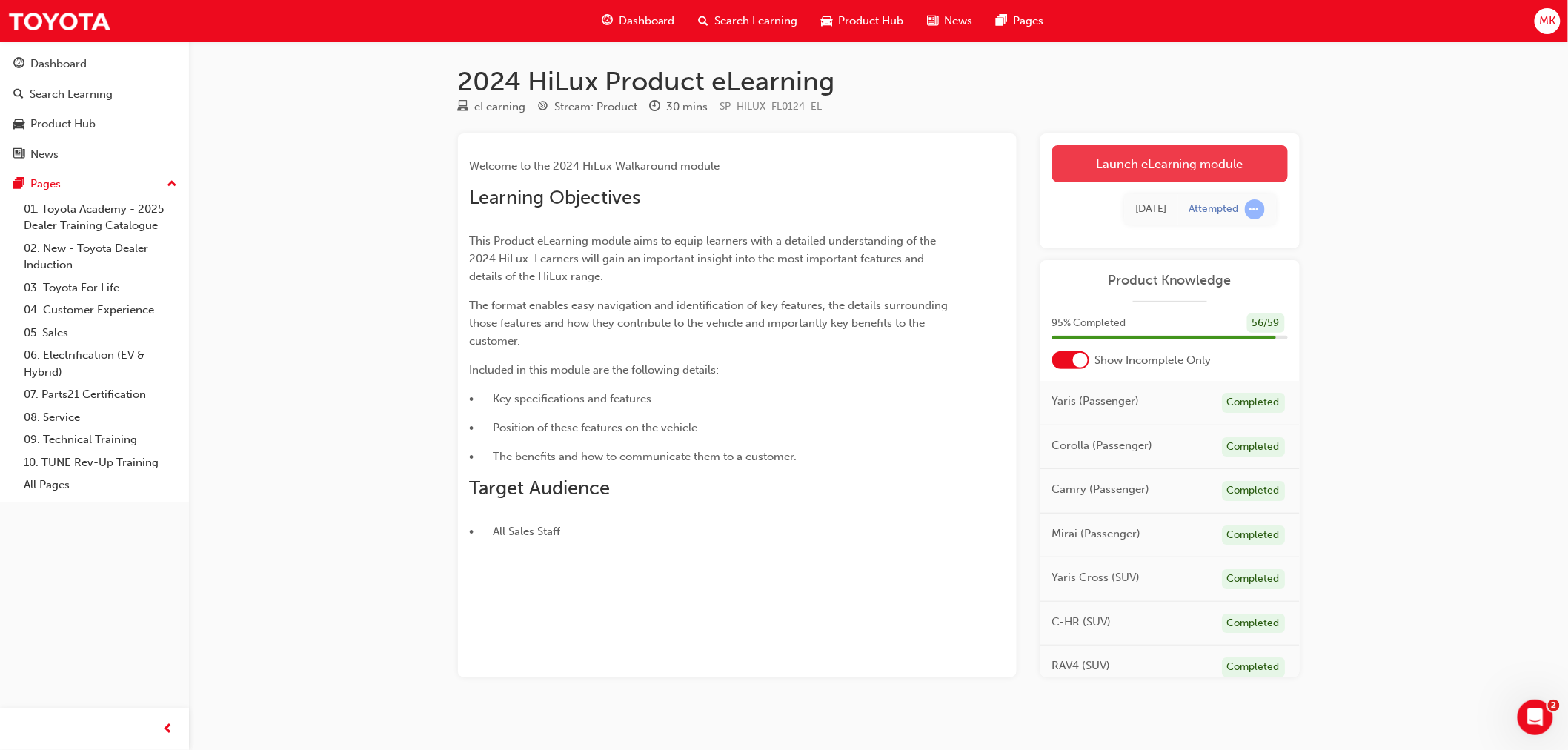
click at [1215, 182] on link "Launch eLearning module" at bounding box center [1170, 164] width 236 height 37
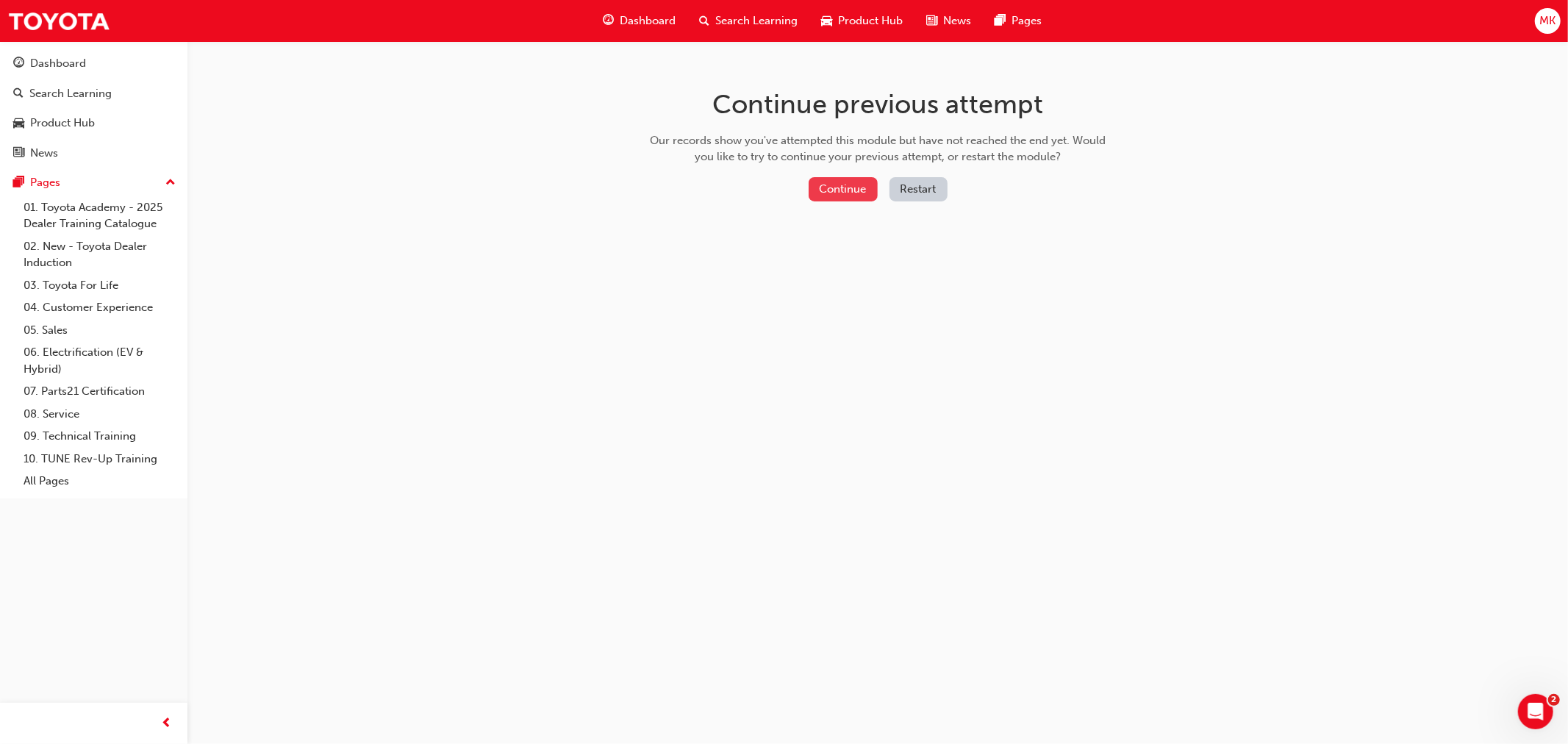
click at [833, 189] on button "Continue" at bounding box center [843, 189] width 69 height 24
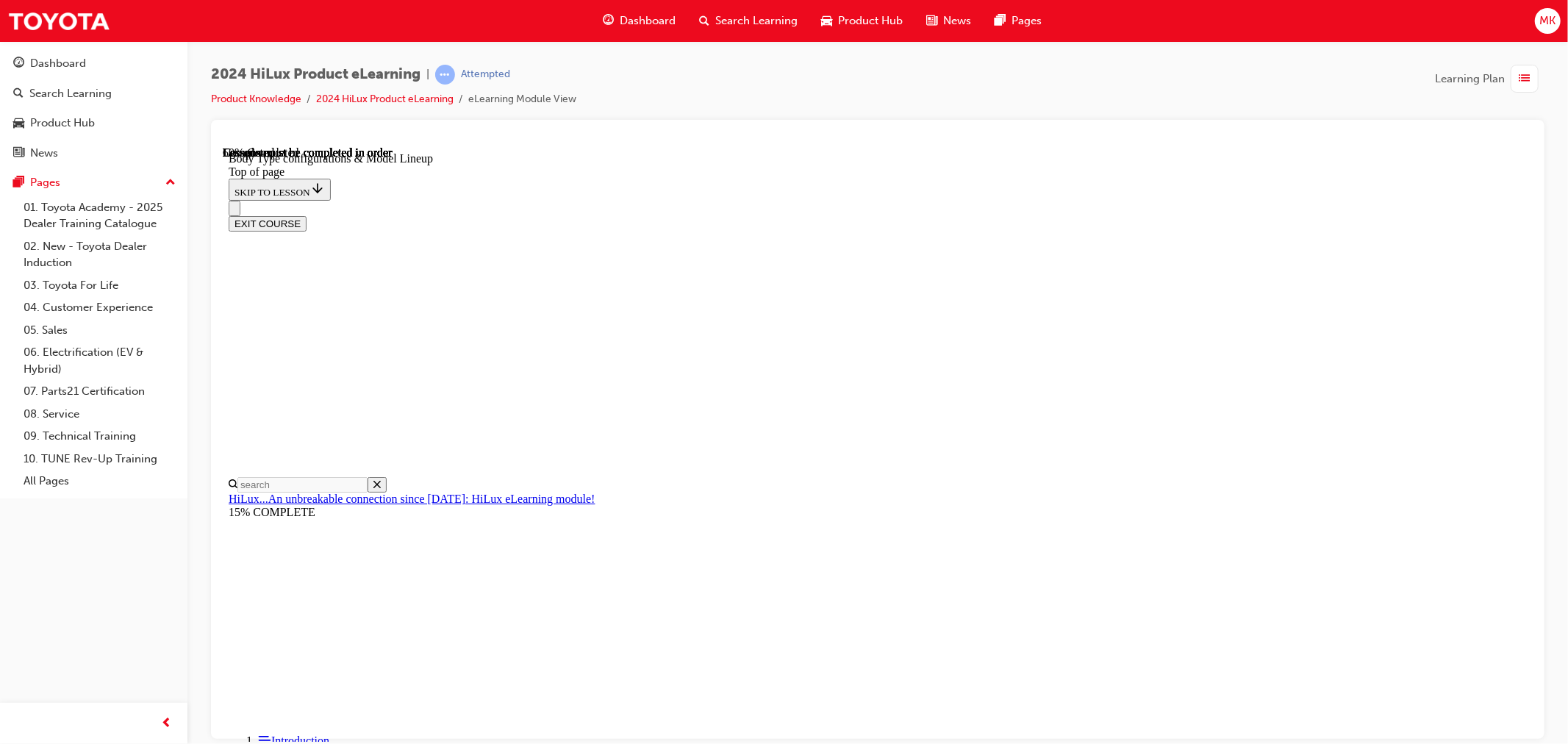
scroll to position [453, 0]
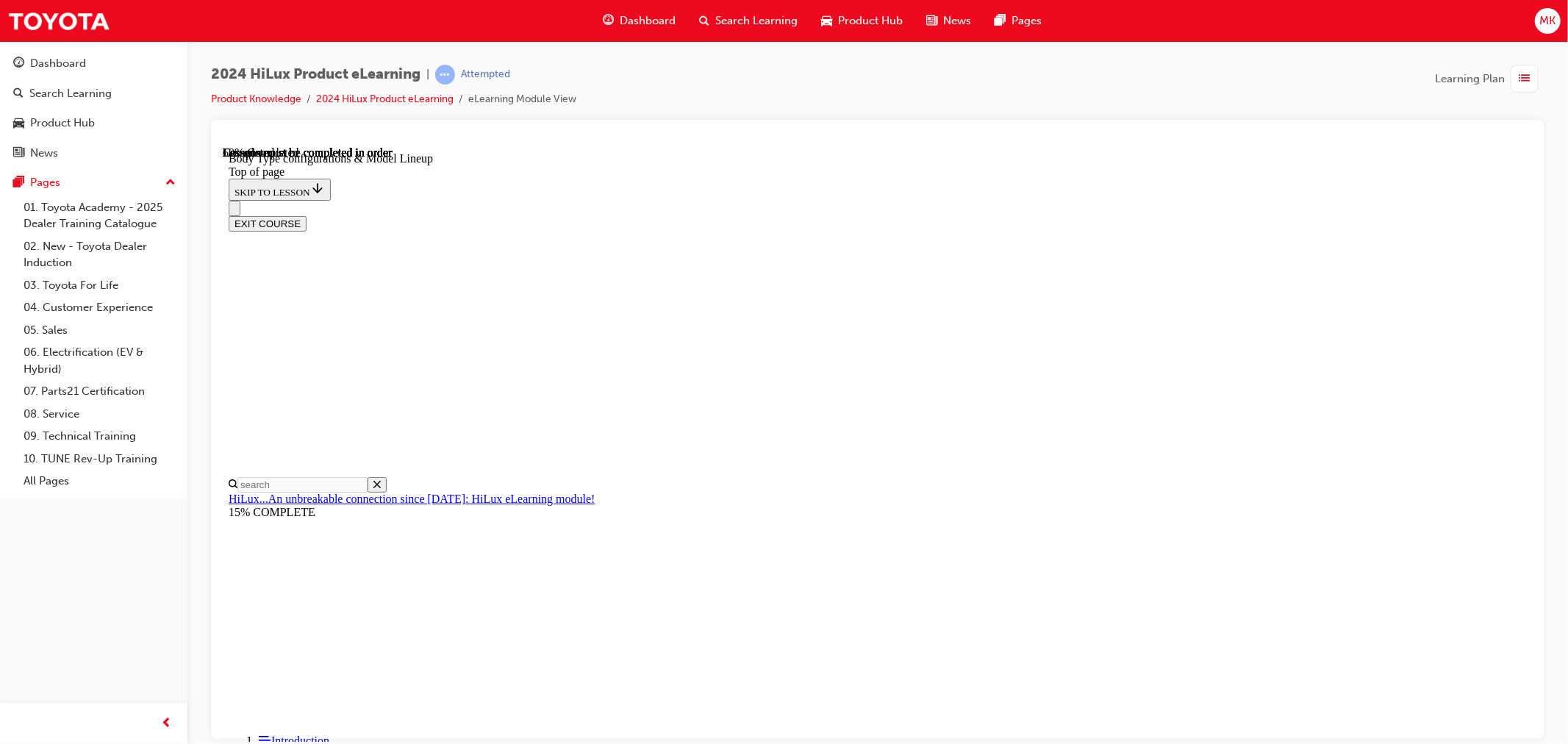
scroll to position [0, 341]
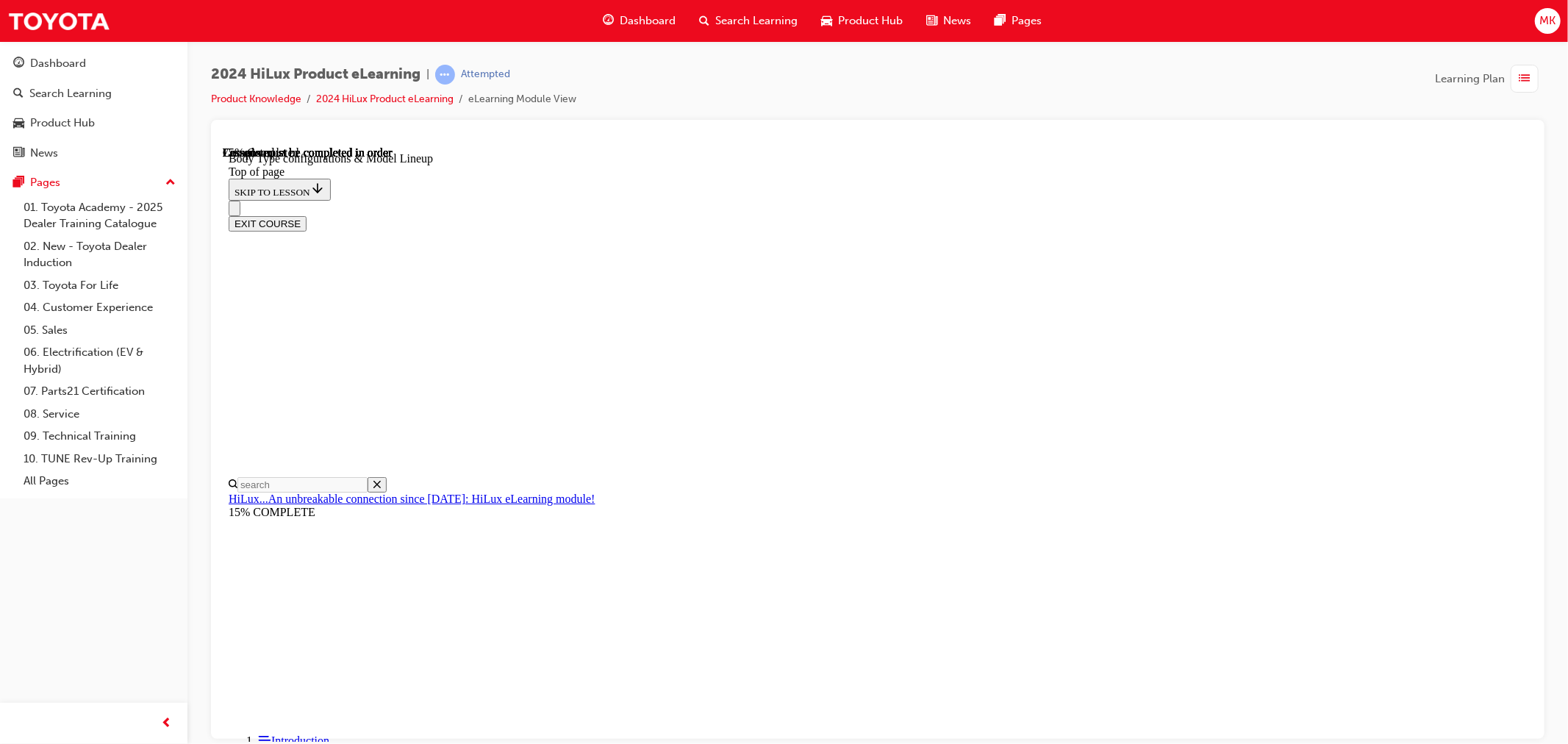
scroll to position [555, 0]
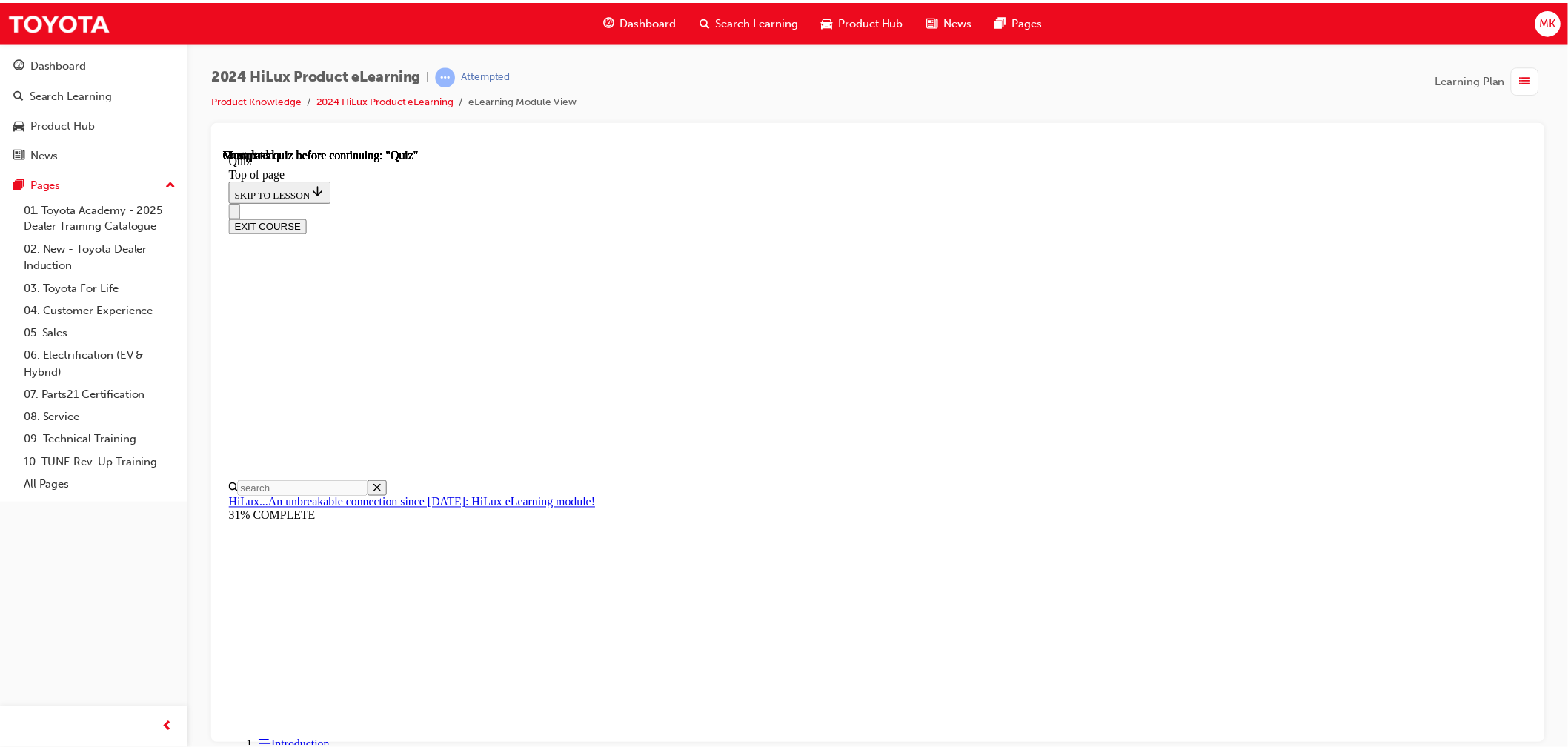
scroll to position [261, 0]
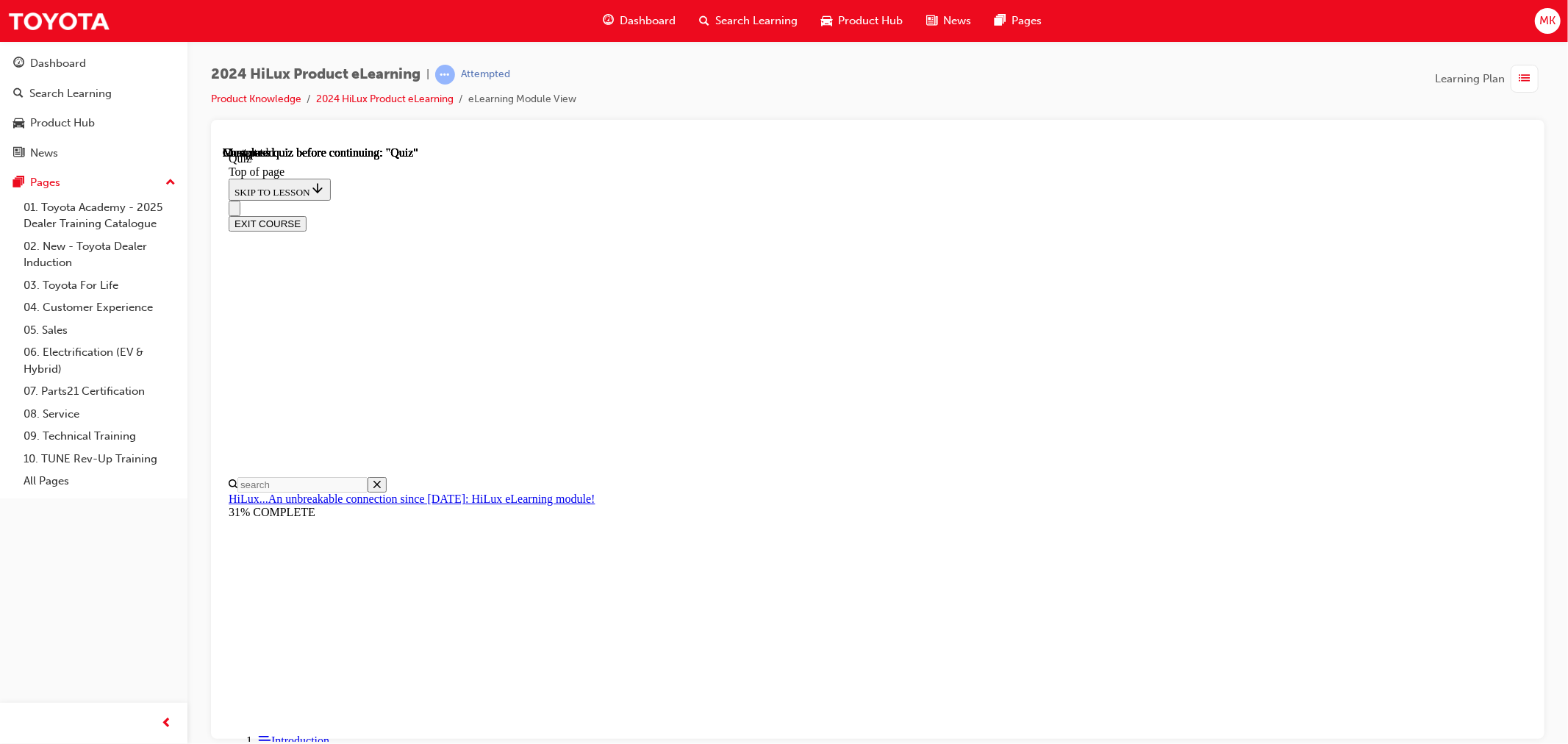
click at [640, 19] on span "Dashboard" at bounding box center [647, 20] width 56 height 17
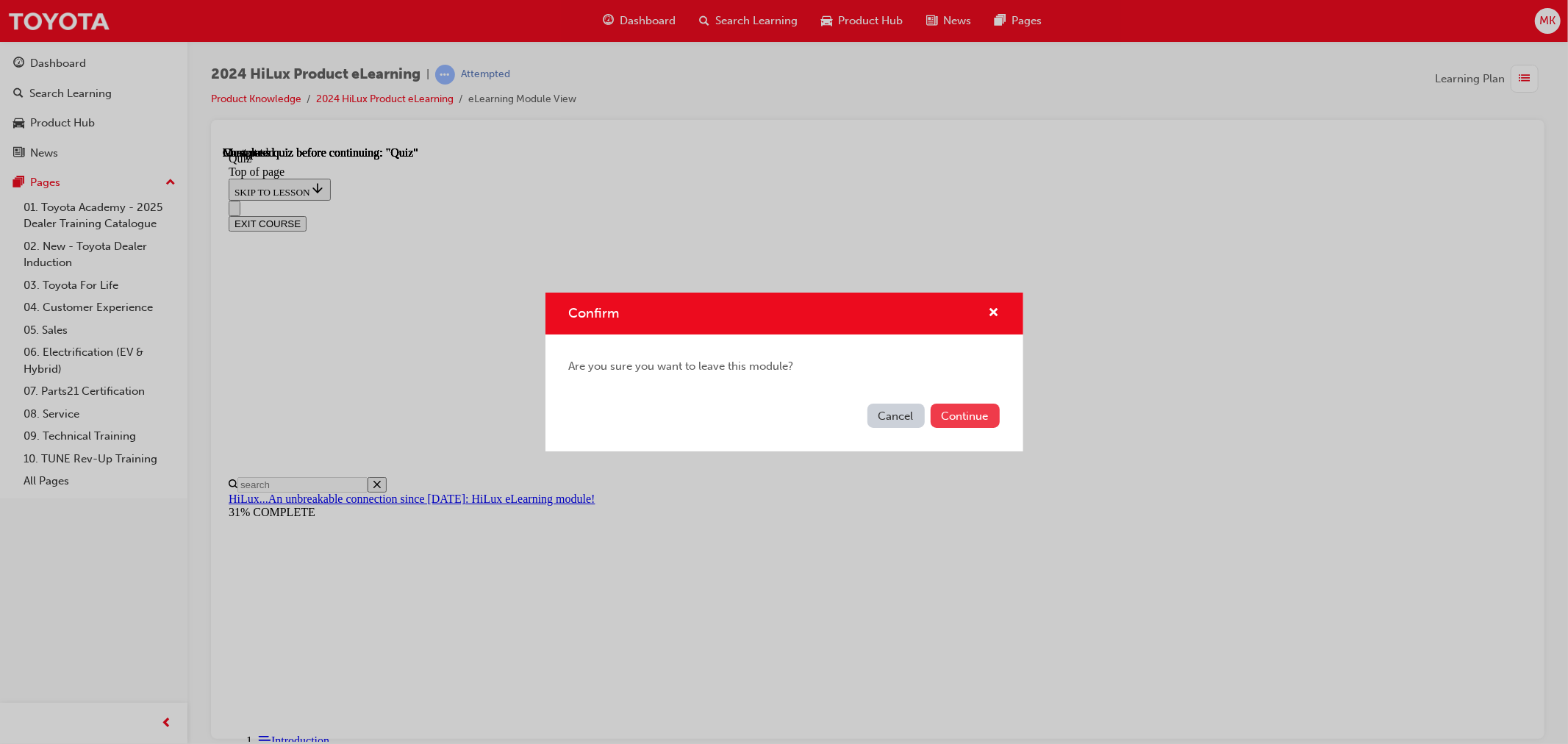
click at [949, 412] on button "Continue" at bounding box center [965, 416] width 69 height 24
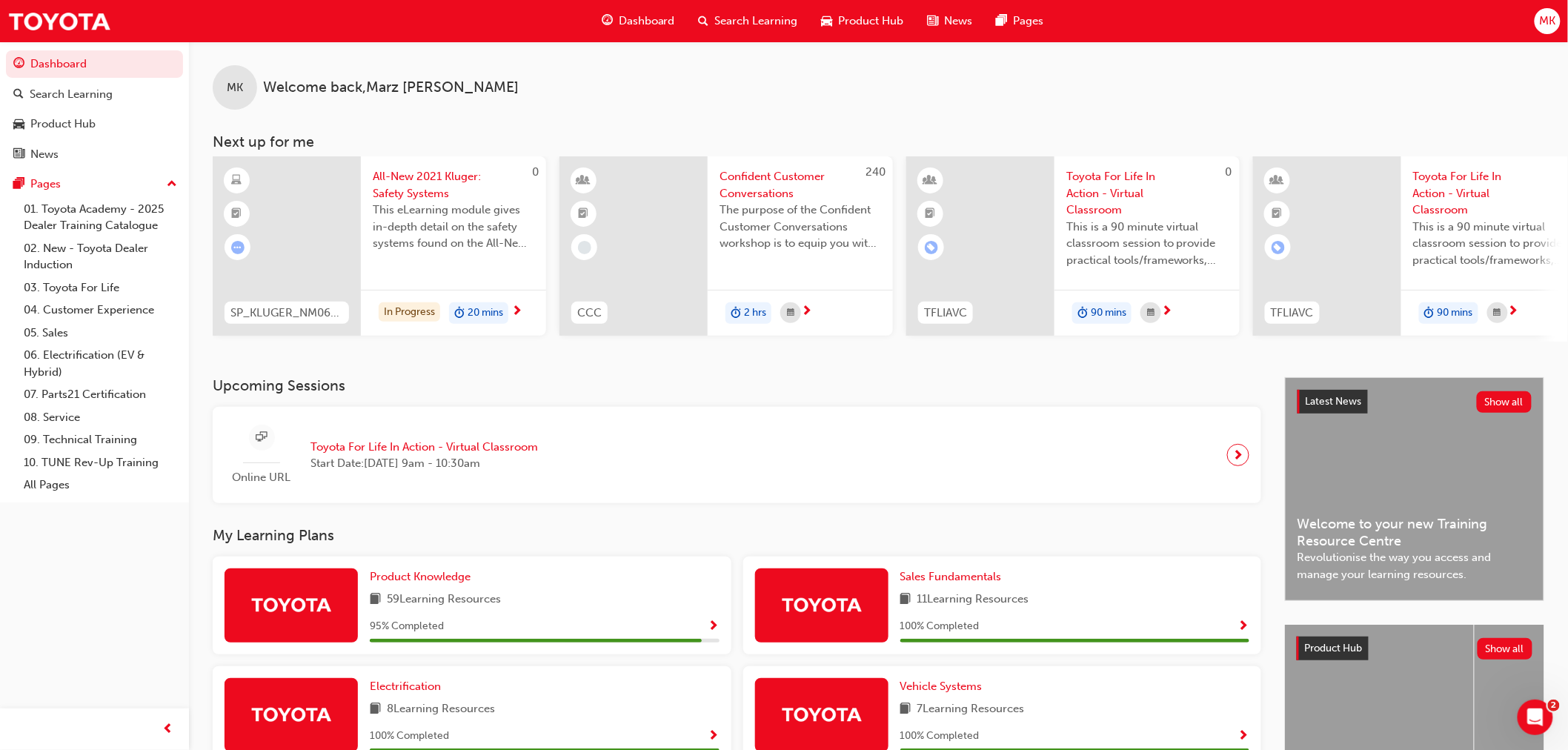
click at [1516, 311] on span "next-icon" at bounding box center [1514, 312] width 11 height 13
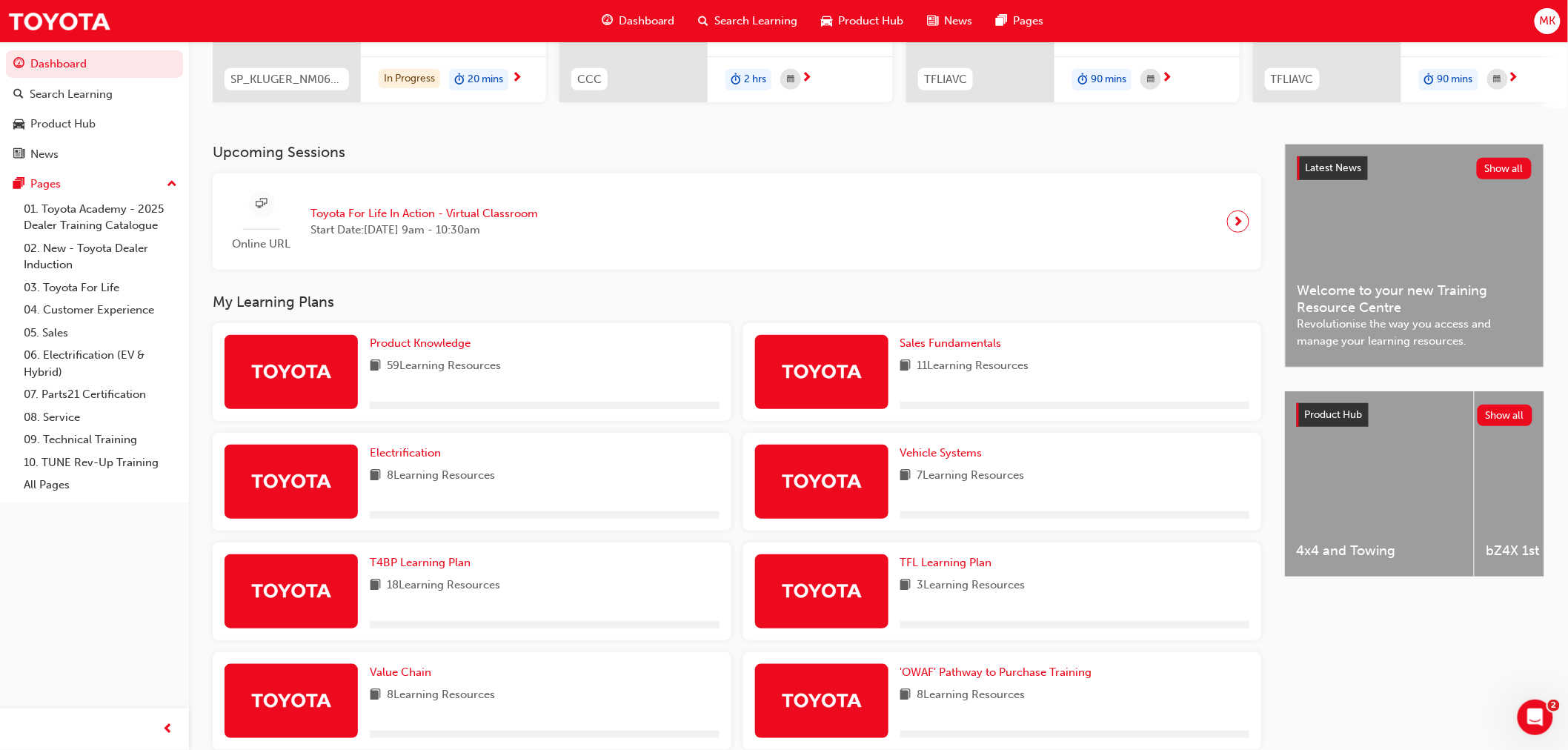
scroll to position [329, 0]
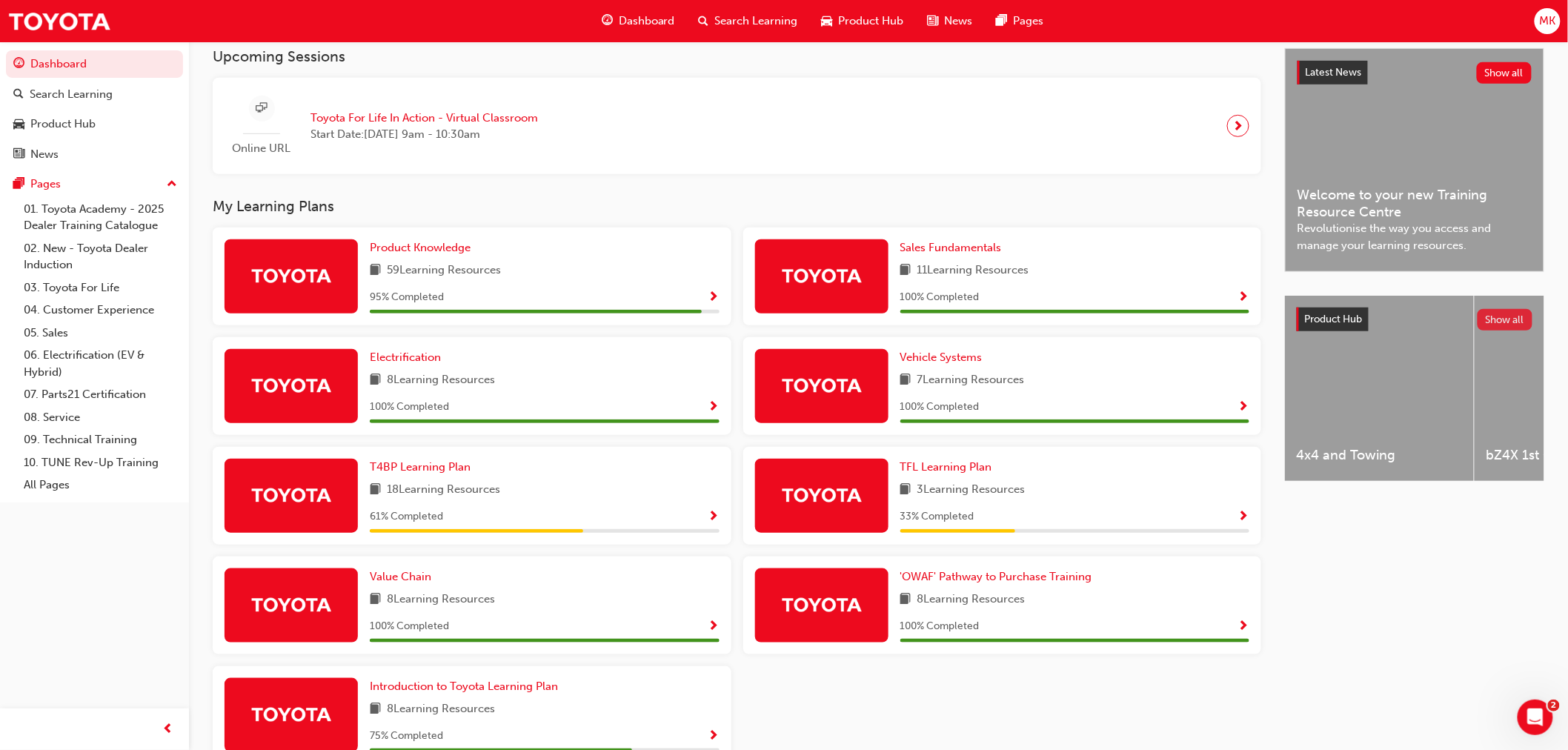
click at [1497, 322] on button "Show all" at bounding box center [1505, 319] width 55 height 22
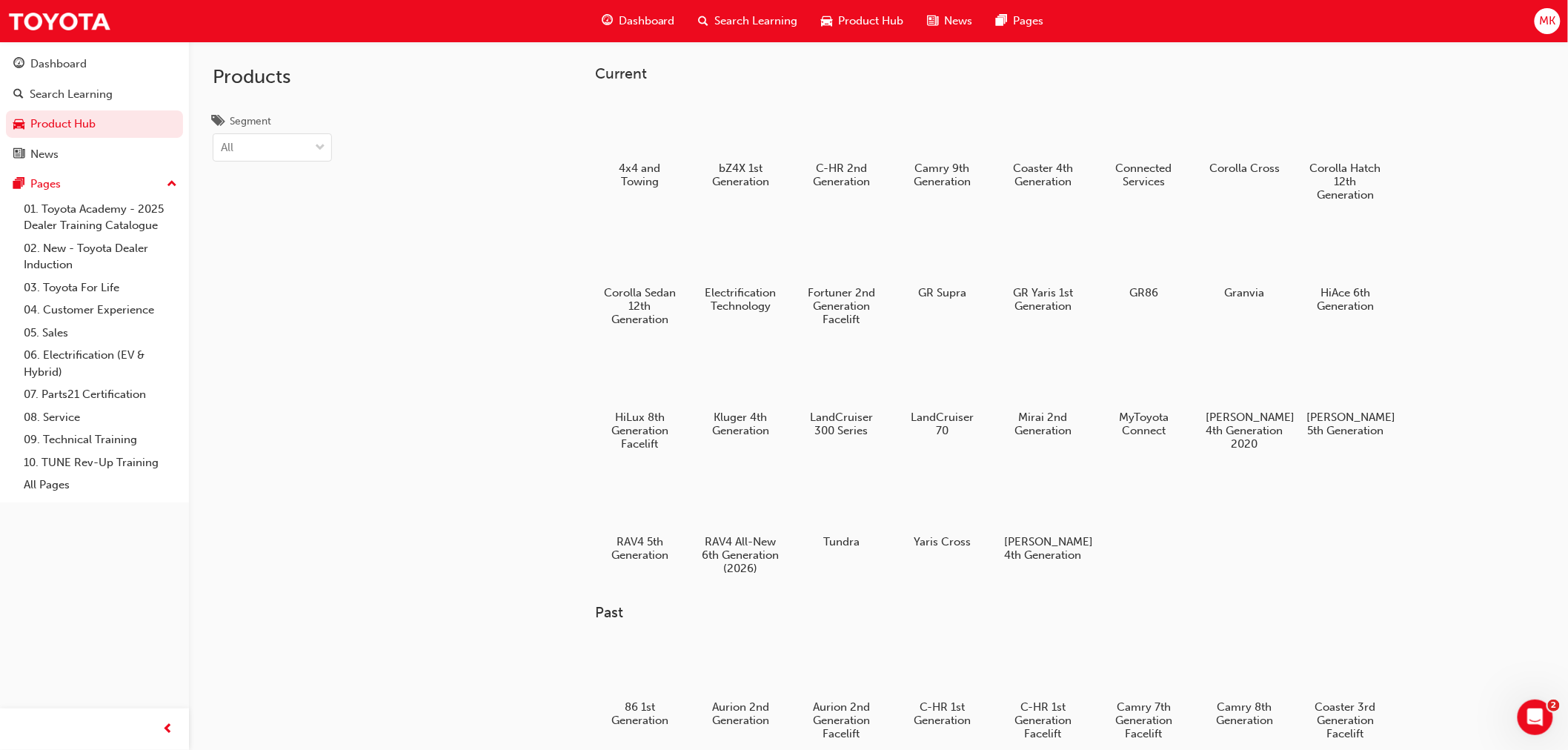
click at [612, 28] on span "guage-icon" at bounding box center [608, 22] width 11 height 19
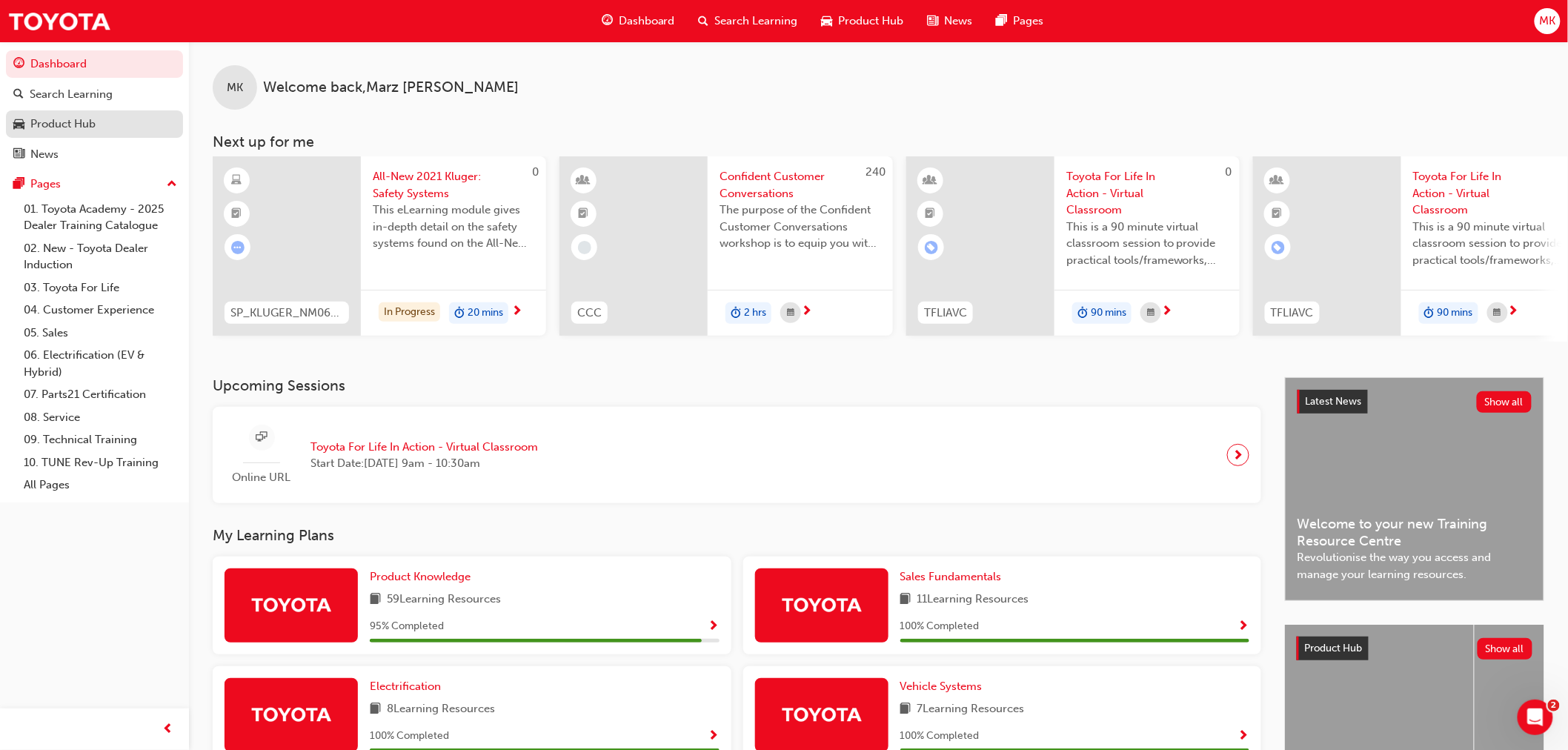
click at [86, 126] on div "Product Hub" at bounding box center [63, 124] width 66 height 17
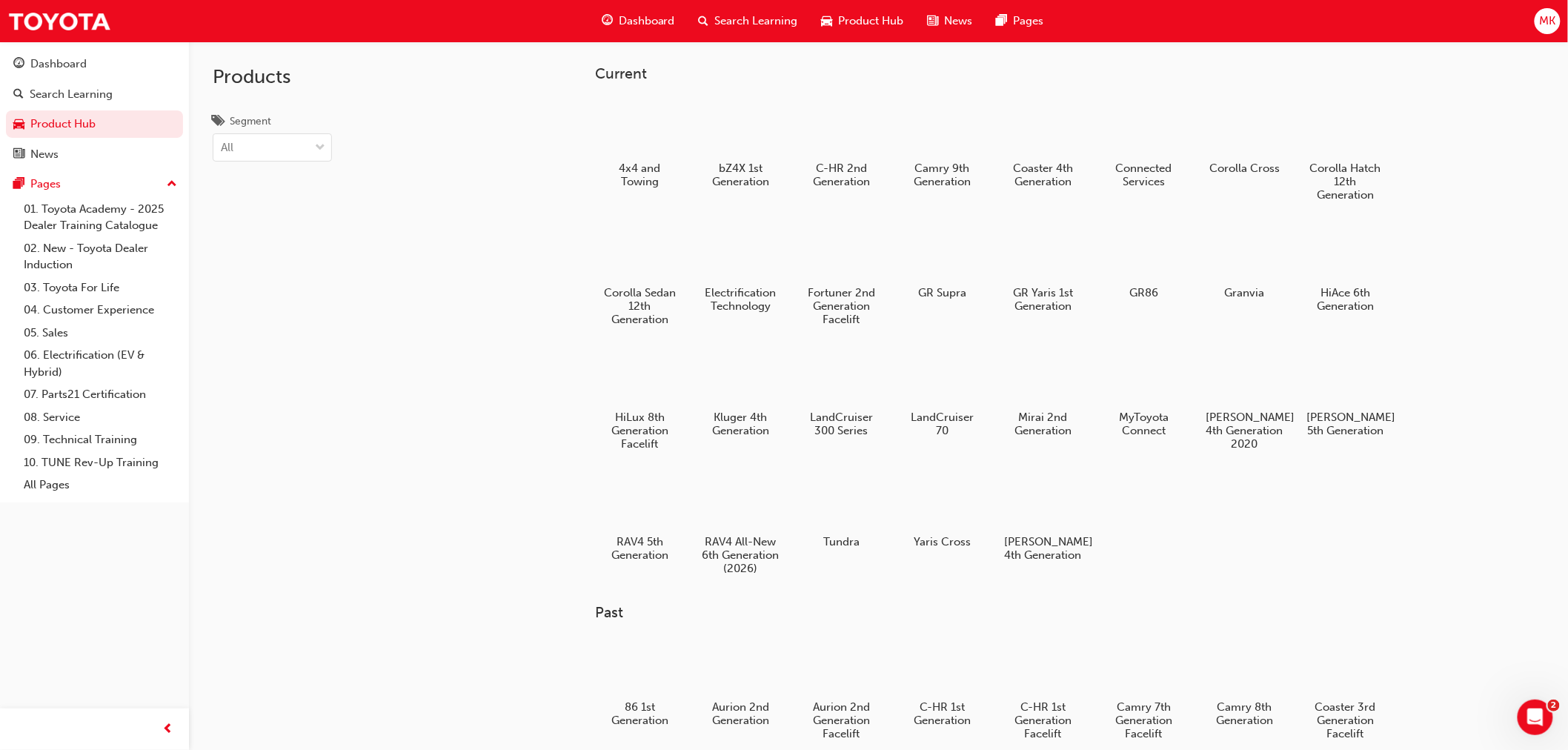
click at [652, 20] on span "Dashboard" at bounding box center [647, 21] width 56 height 17
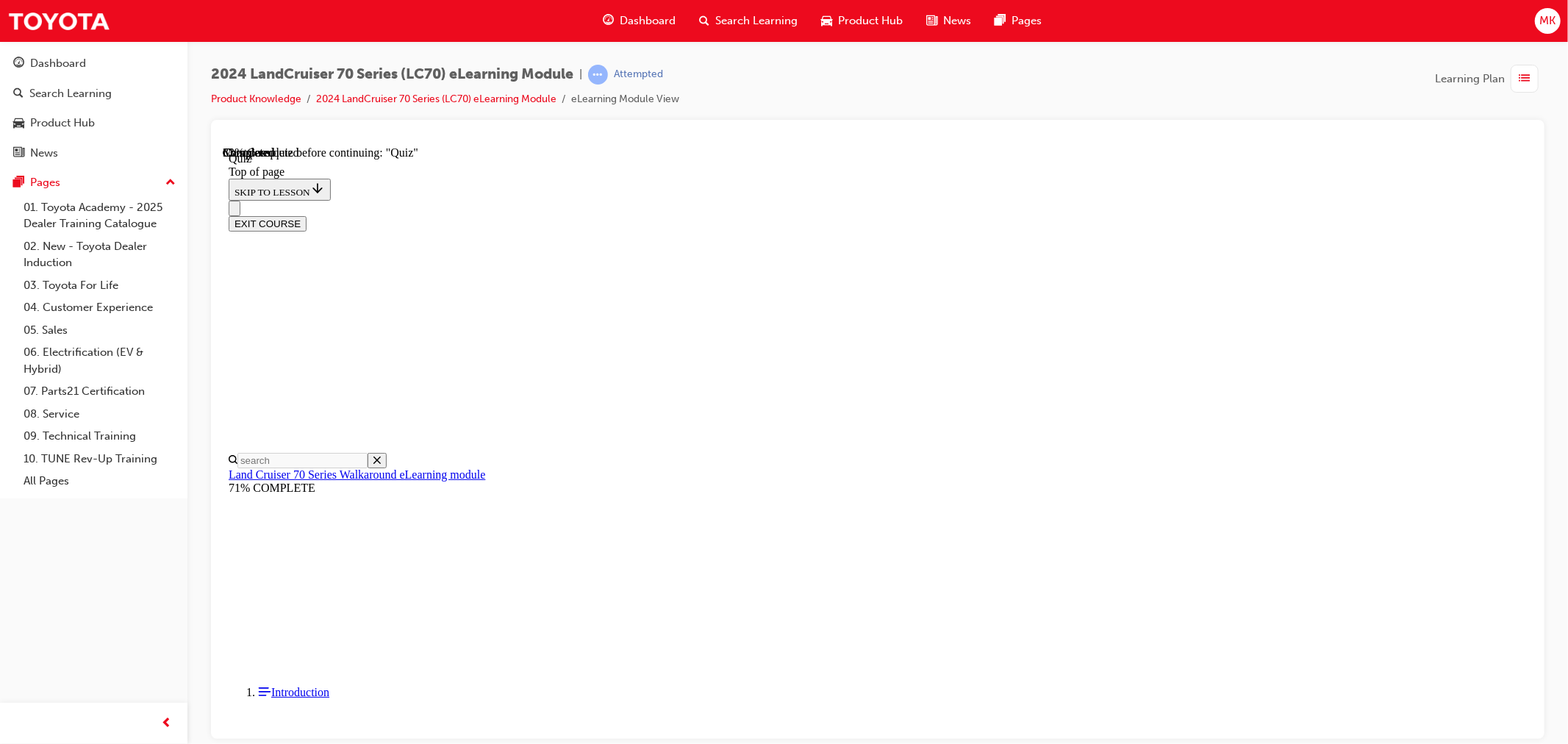
scroll to position [126, 0]
